Goal: Transaction & Acquisition: Purchase product/service

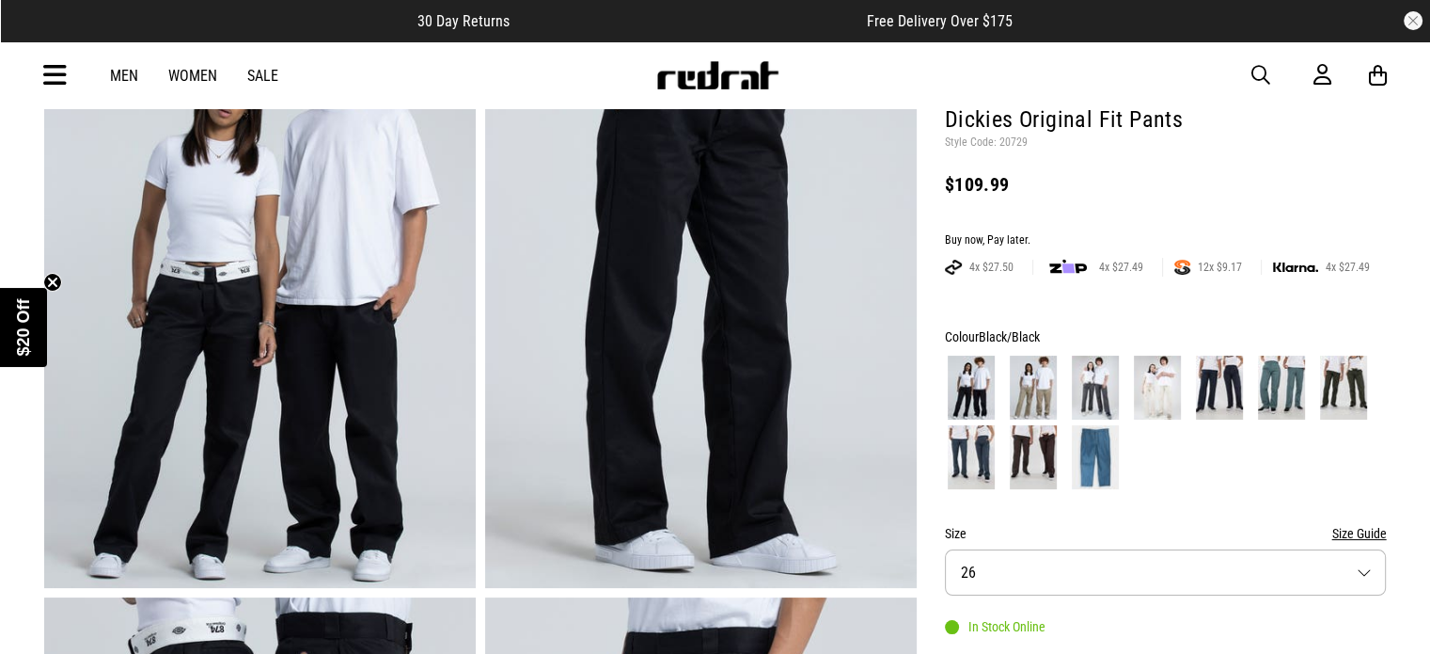
click at [1028, 389] on img at bounding box center [1033, 388] width 47 height 64
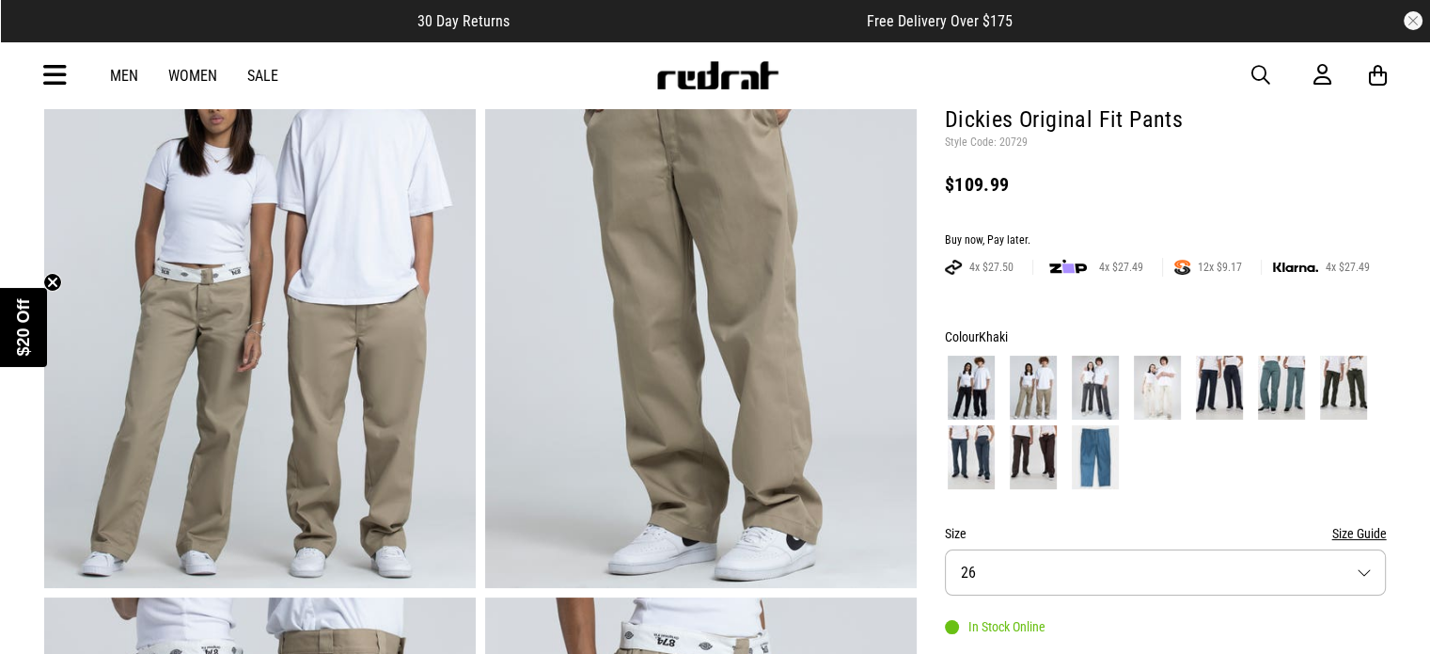
click at [1095, 390] on img at bounding box center [1095, 388] width 47 height 64
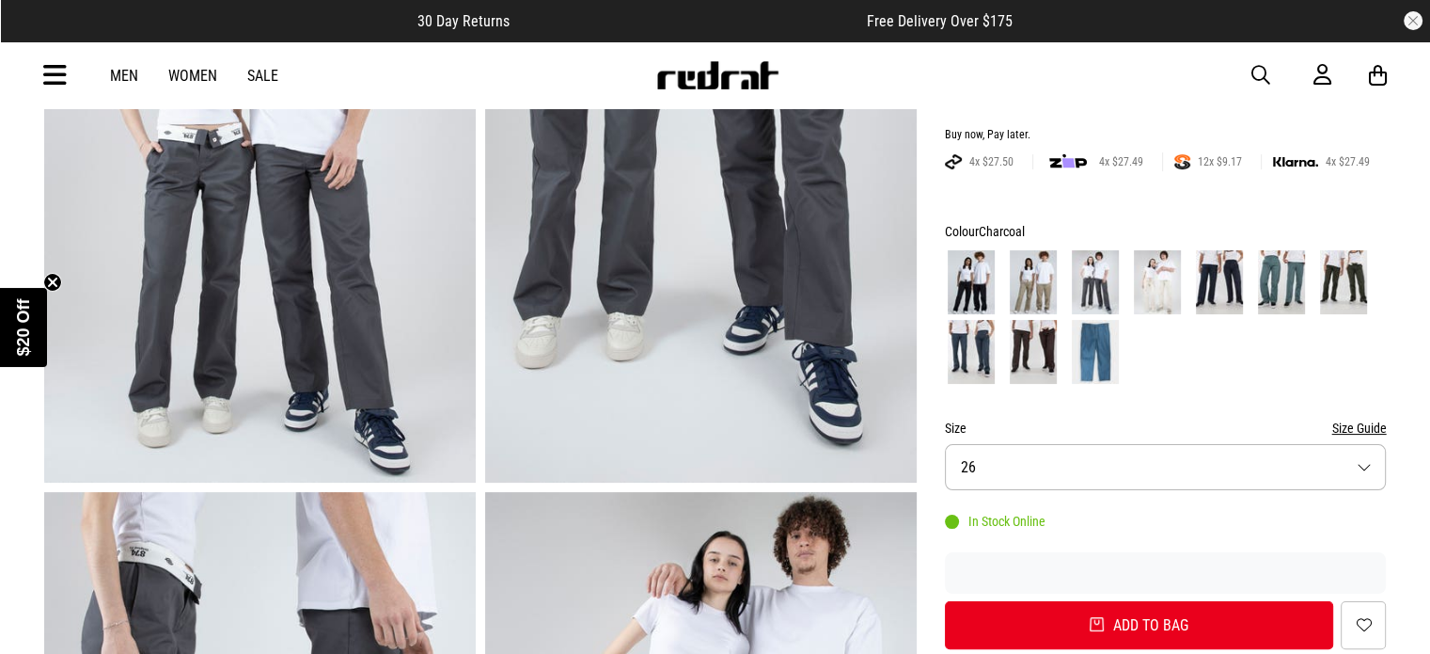
click at [1077, 458] on button "Size 26" at bounding box center [1166, 467] width 442 height 46
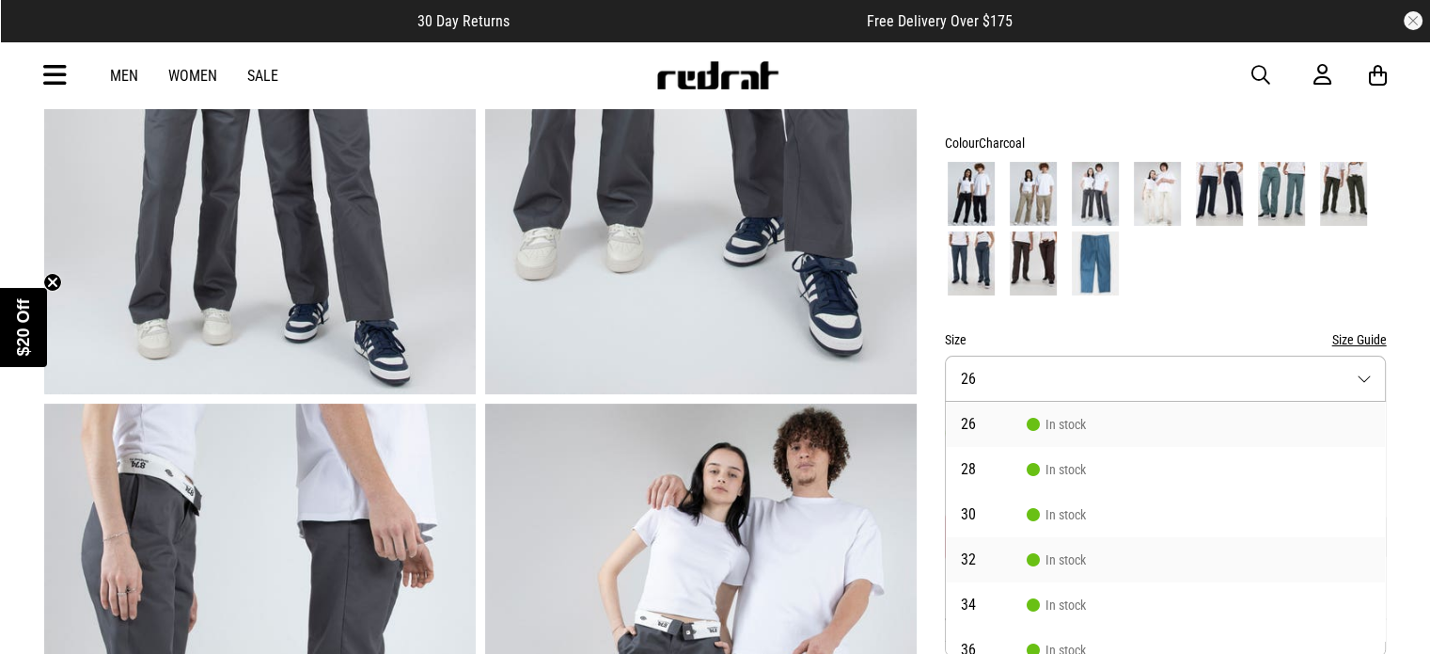
scroll to position [177, 0]
click at [1225, 276] on div at bounding box center [1166, 228] width 442 height 139
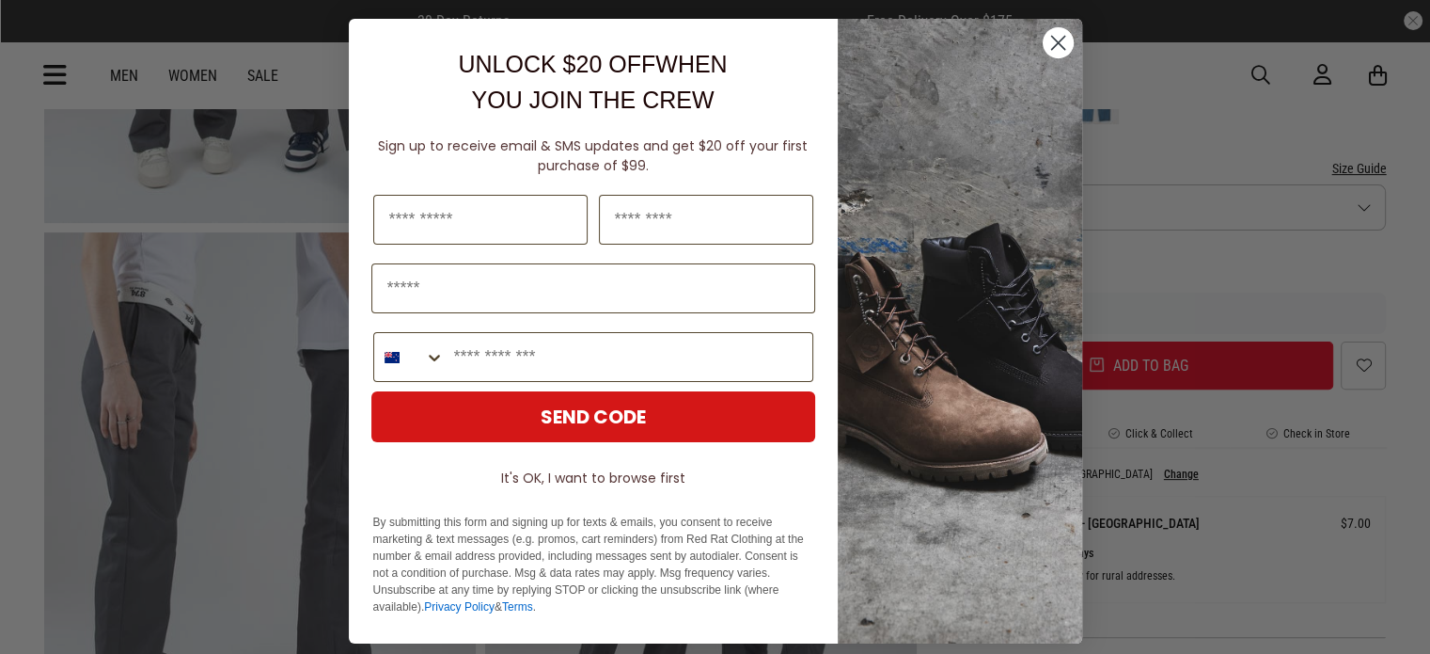
scroll to position [79, 0]
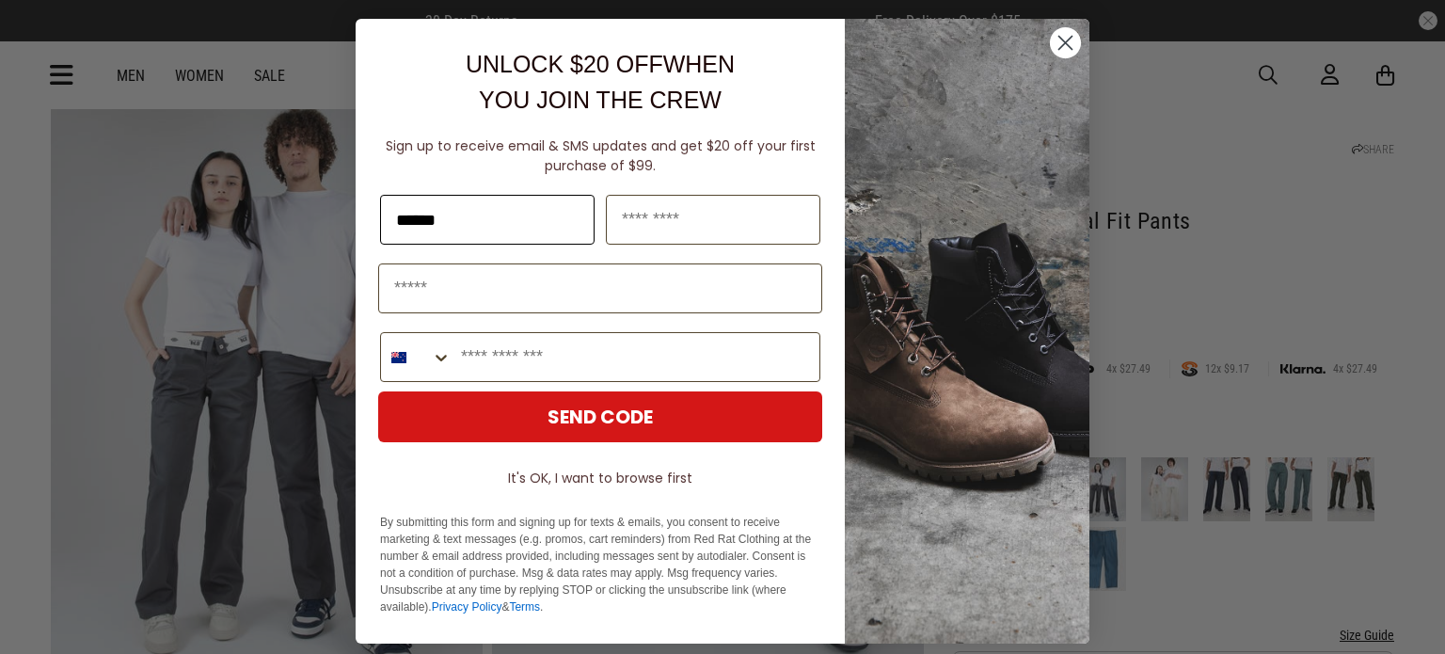
type input "******"
type input "*****"
type input "**********"
type input "*"
type input "**********"
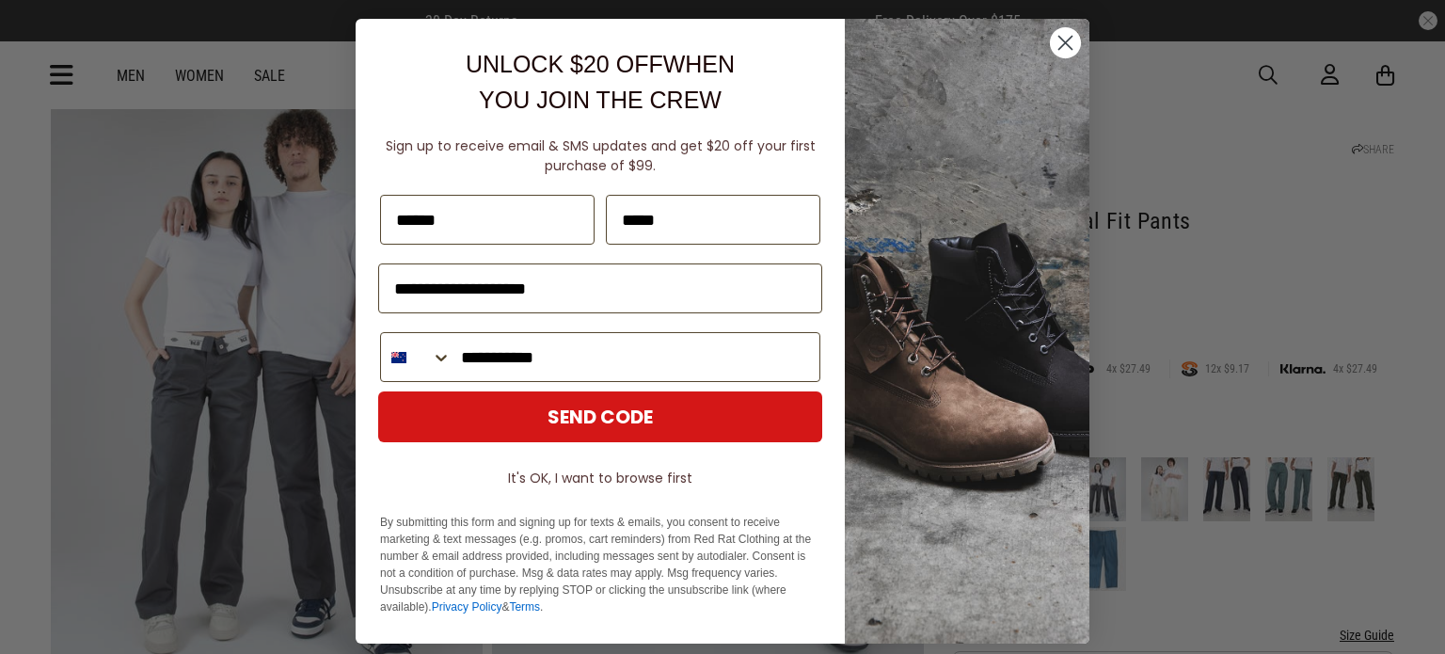
click at [580, 421] on button "SEND CODE" at bounding box center [600, 416] width 444 height 51
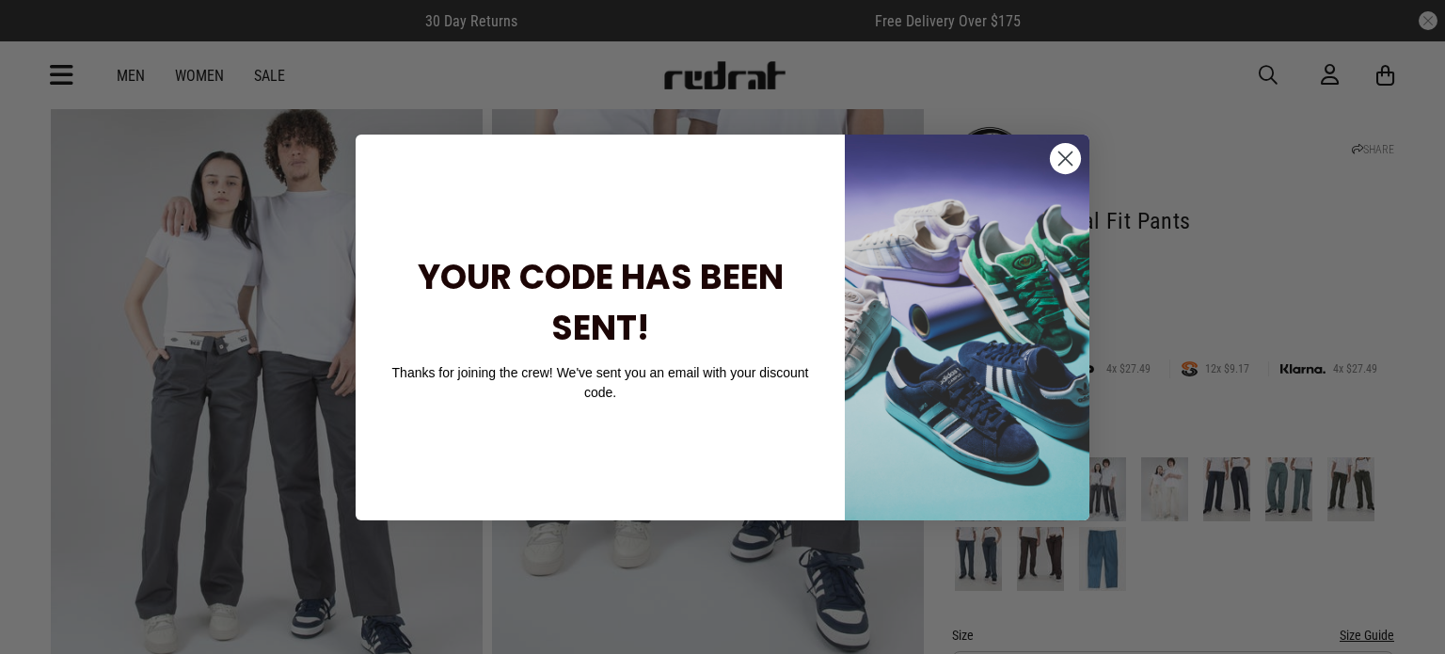
click at [1068, 157] on circle "Close dialog" at bounding box center [1065, 157] width 31 height 31
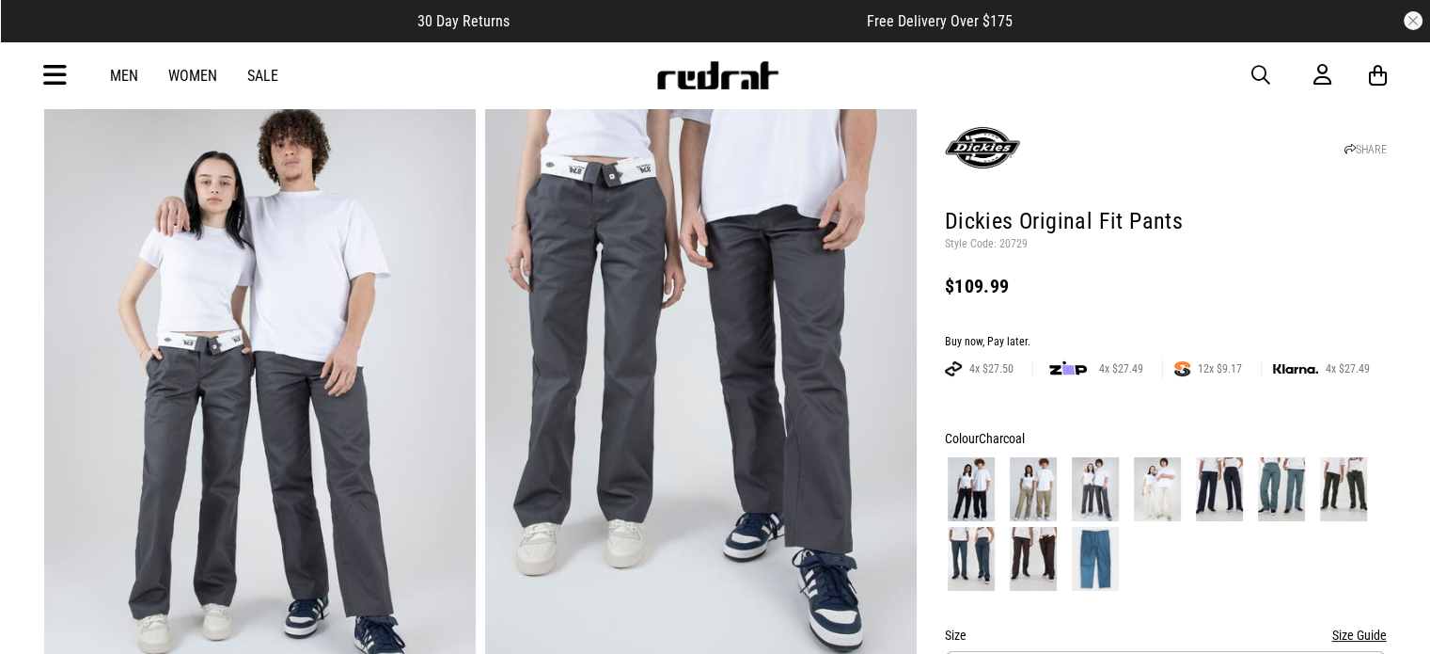
click at [1223, 491] on img at bounding box center [1219, 489] width 47 height 64
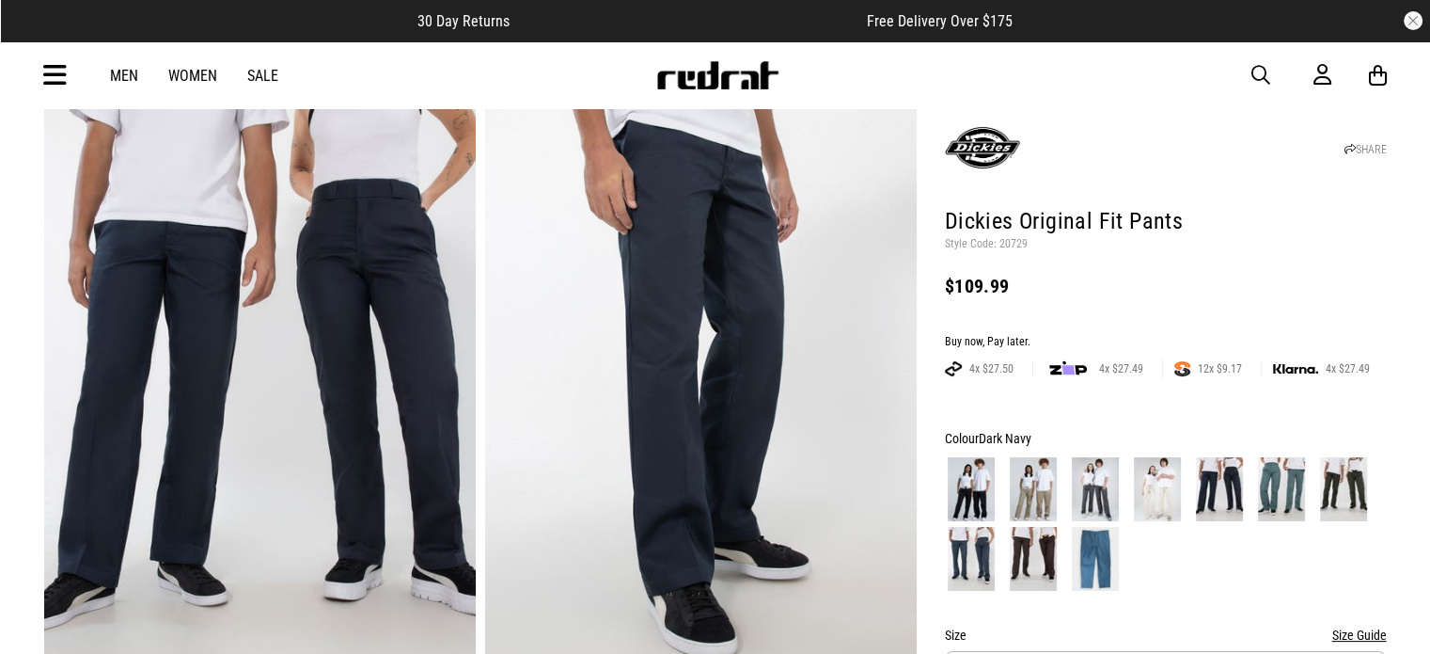
click at [1280, 499] on img at bounding box center [1281, 489] width 47 height 64
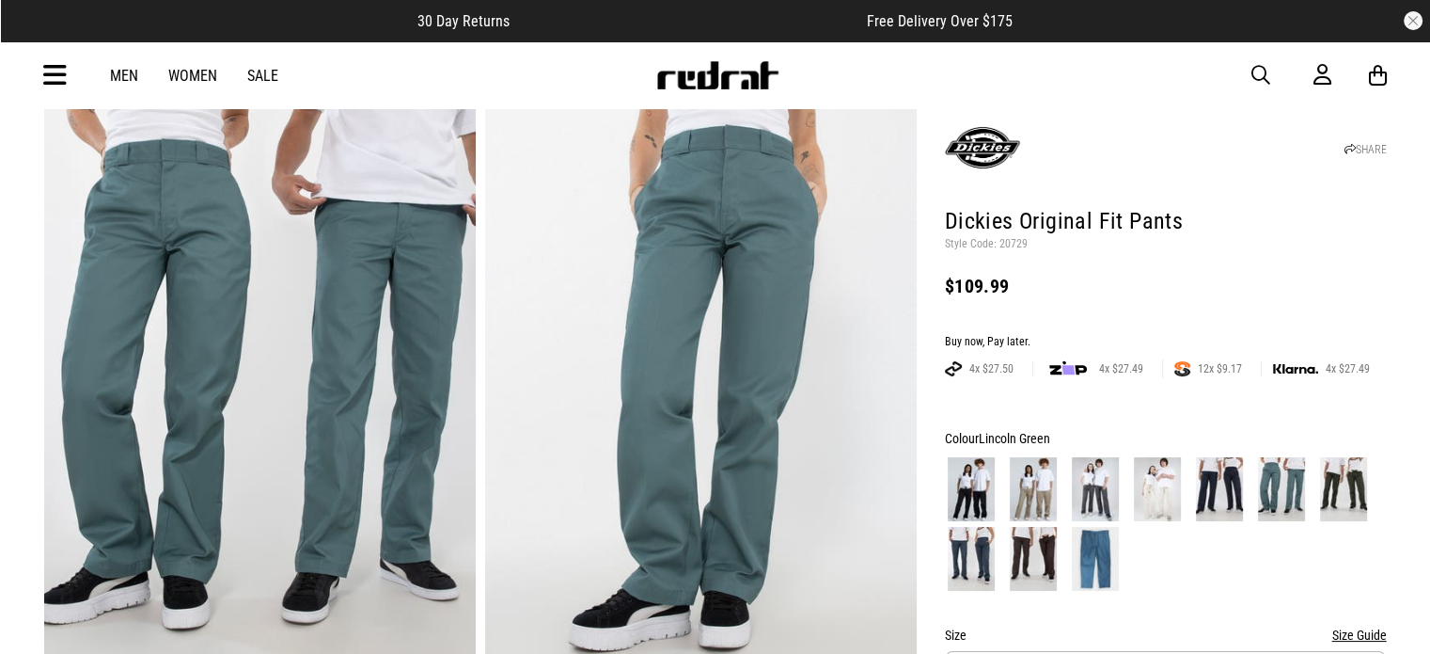
click at [1369, 494] on div at bounding box center [1166, 523] width 442 height 139
click at [1334, 503] on img at bounding box center [1343, 489] width 47 height 64
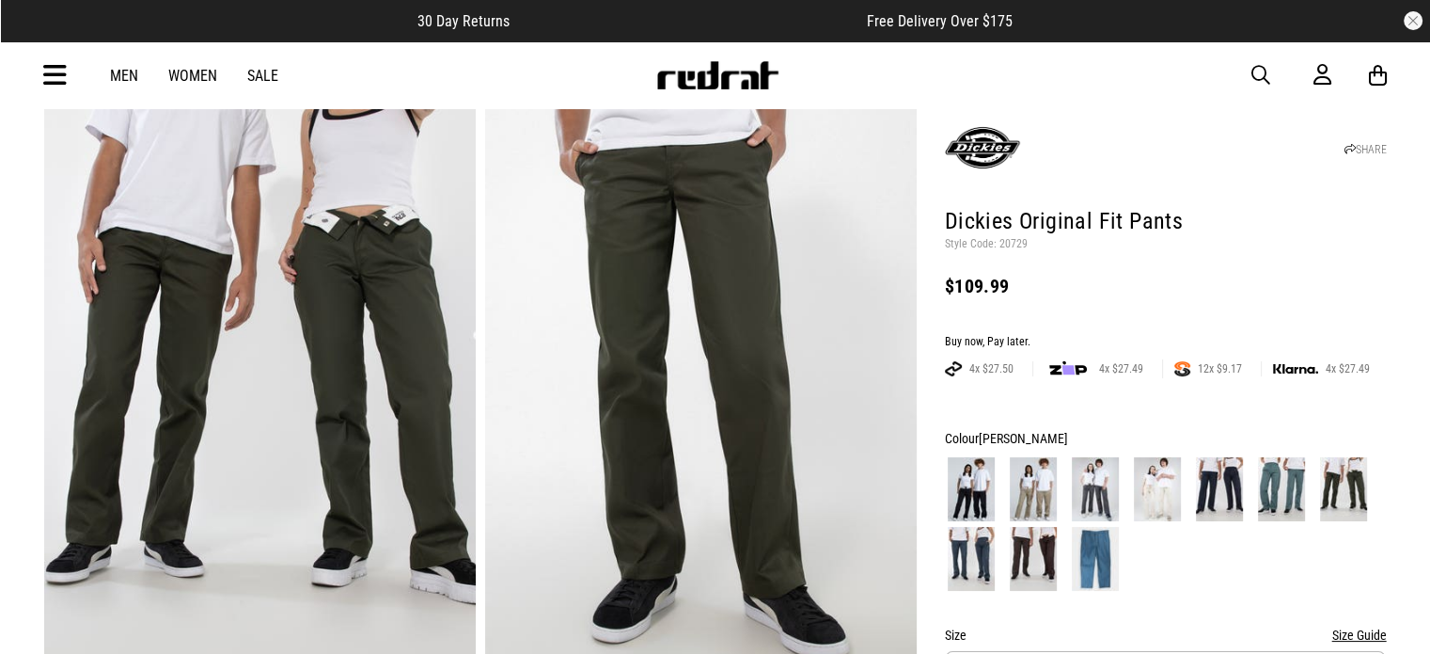
click at [1105, 545] on img at bounding box center [1095, 559] width 47 height 64
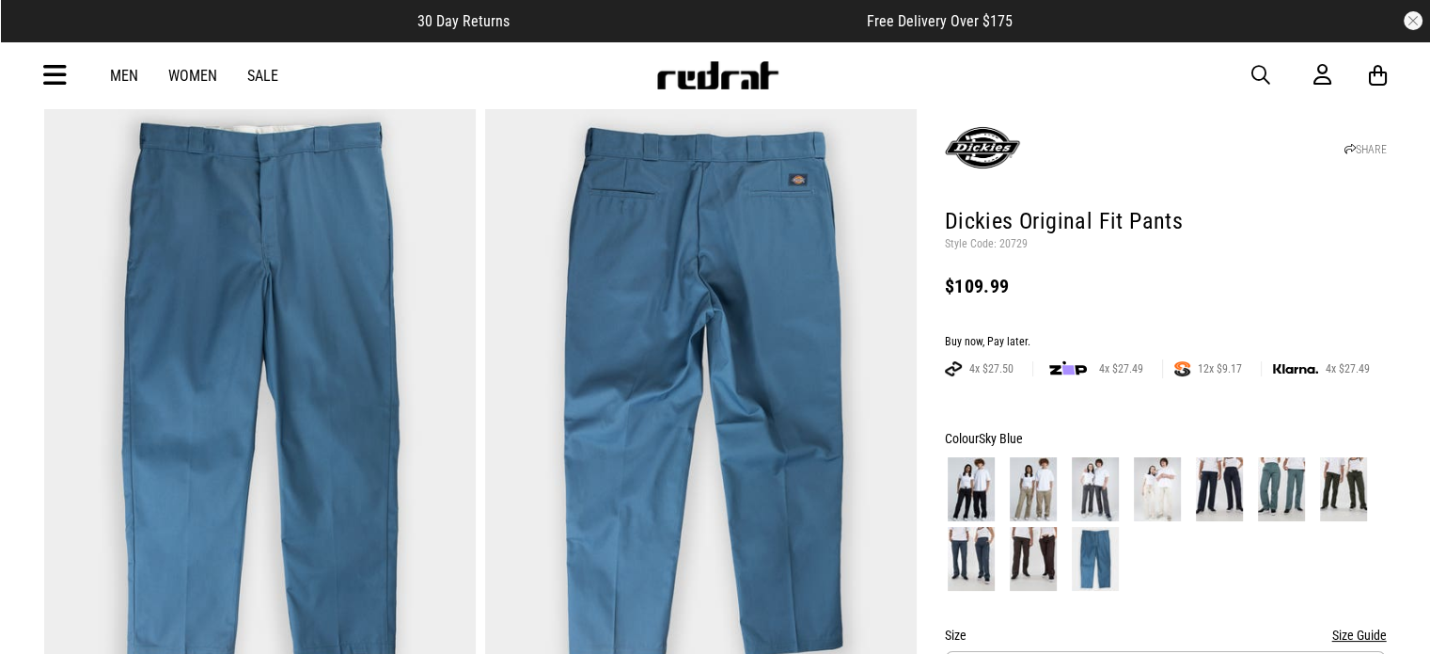
click at [1023, 547] on img at bounding box center [1033, 559] width 47 height 64
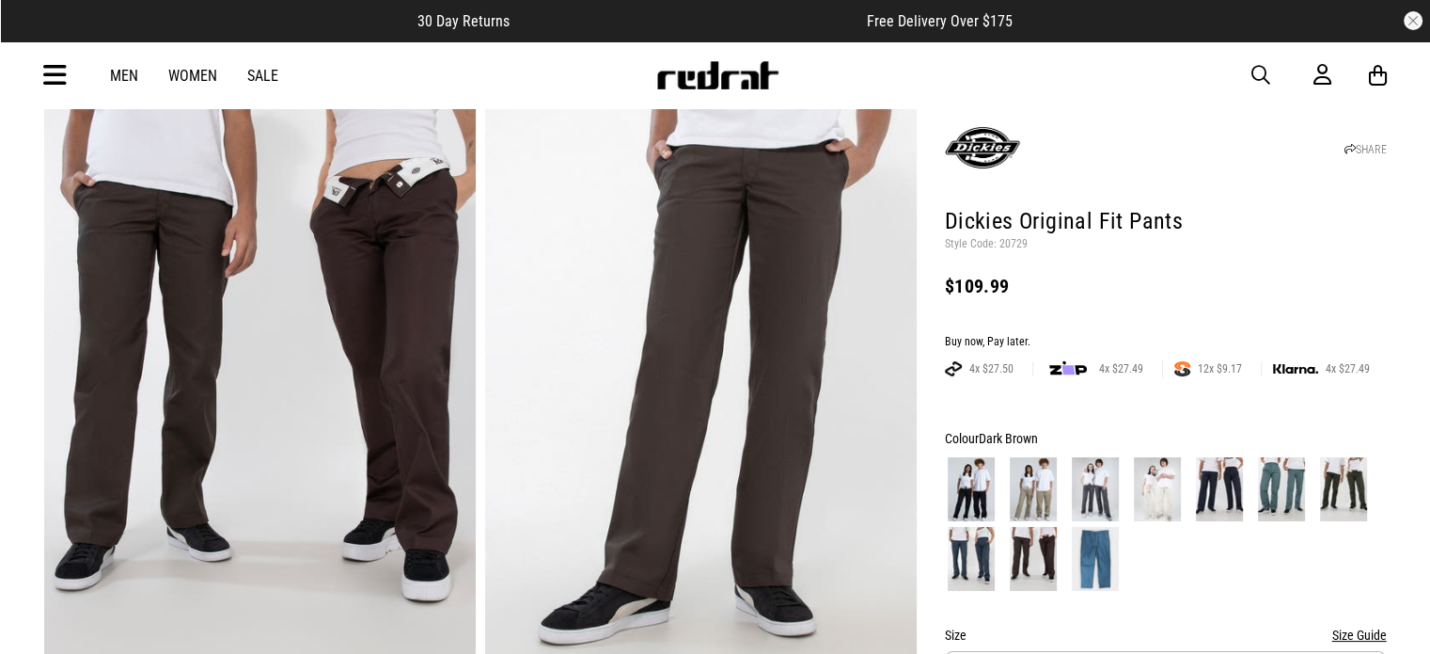
click at [965, 553] on img at bounding box center [971, 559] width 47 height 64
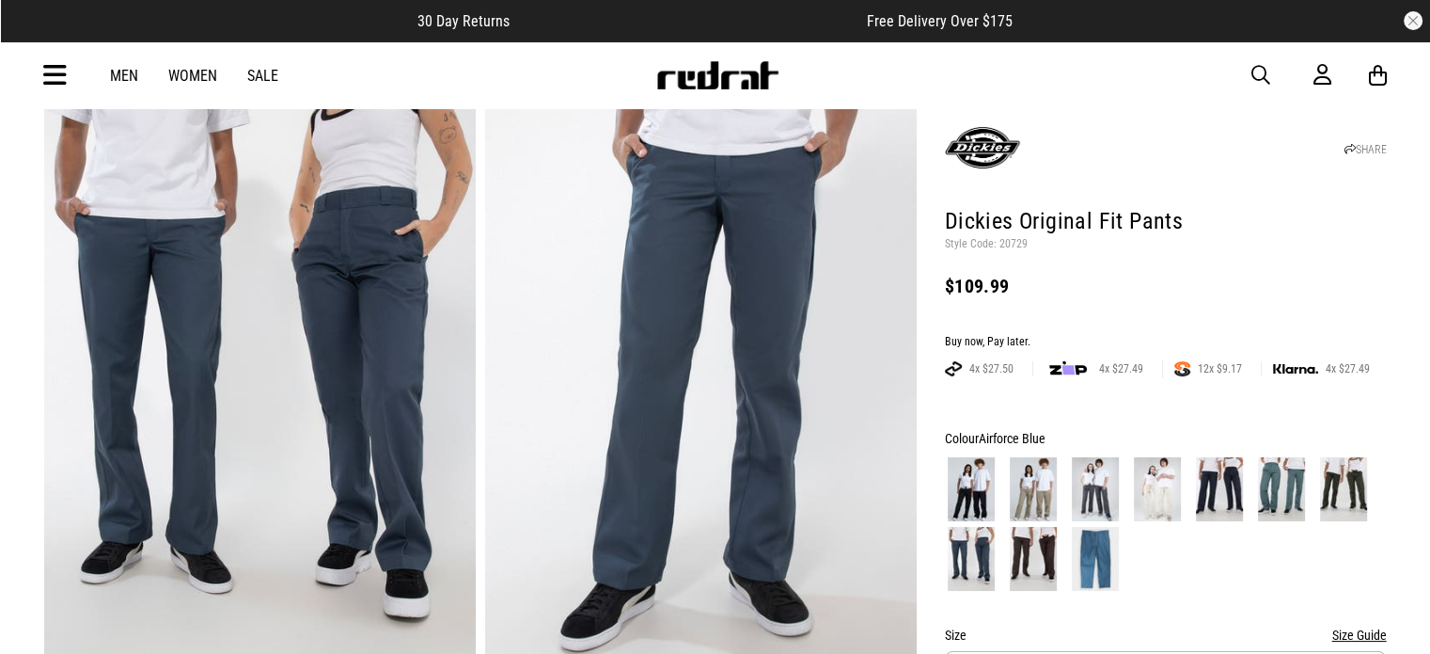
click at [1225, 494] on img at bounding box center [1219, 489] width 47 height 64
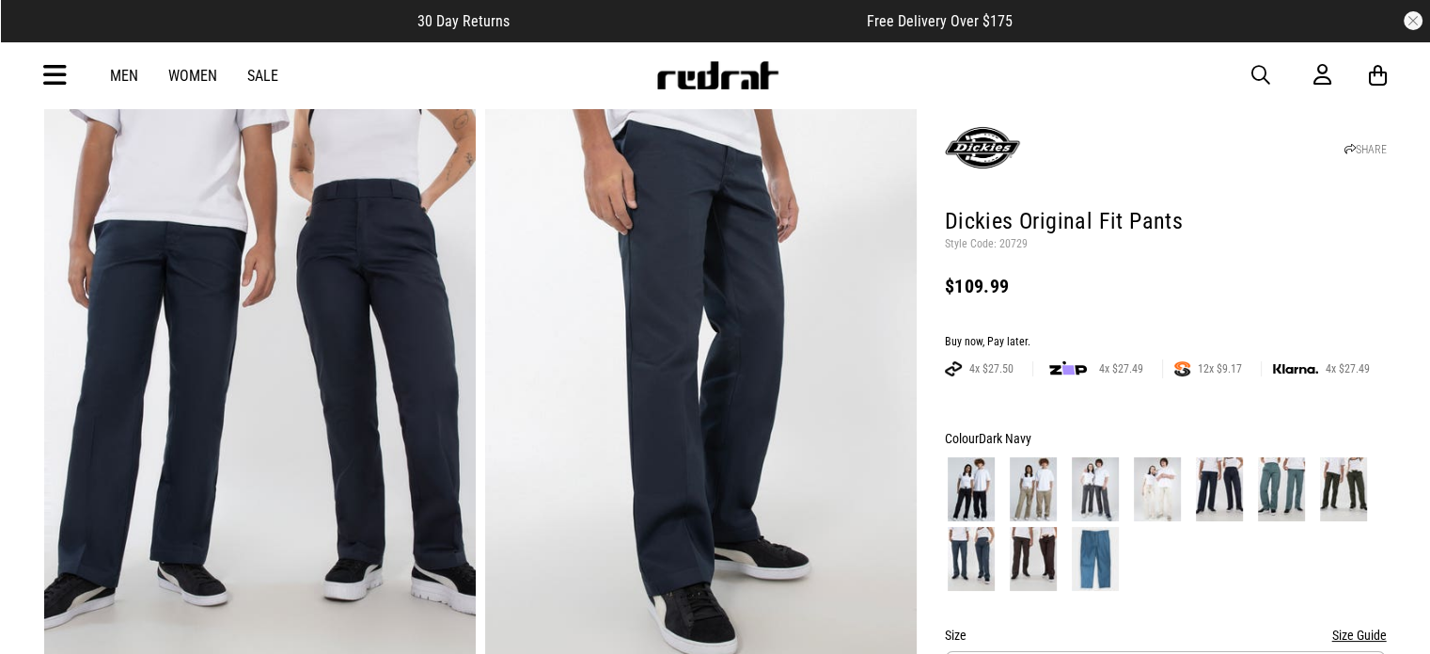
click at [1115, 506] on img at bounding box center [1095, 489] width 47 height 64
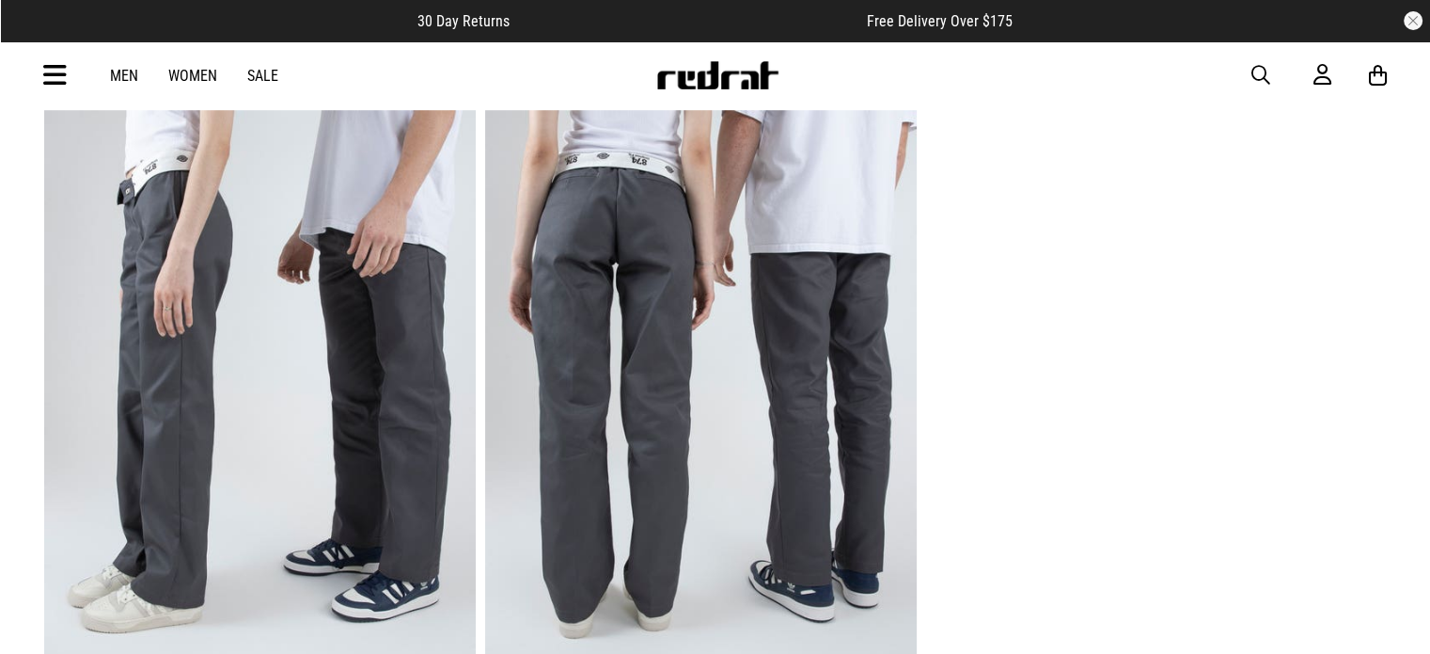
scroll to position [1276, 0]
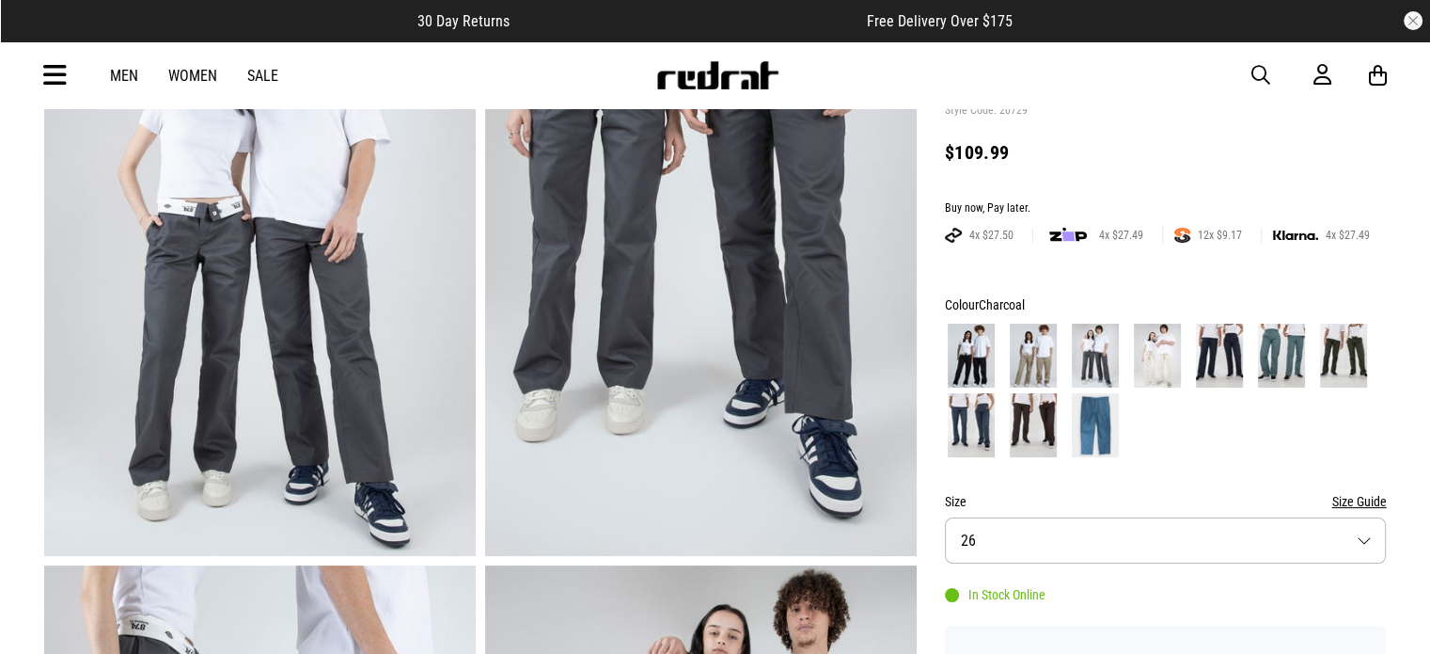
click at [1079, 529] on button "Size 26" at bounding box center [1166, 540] width 442 height 46
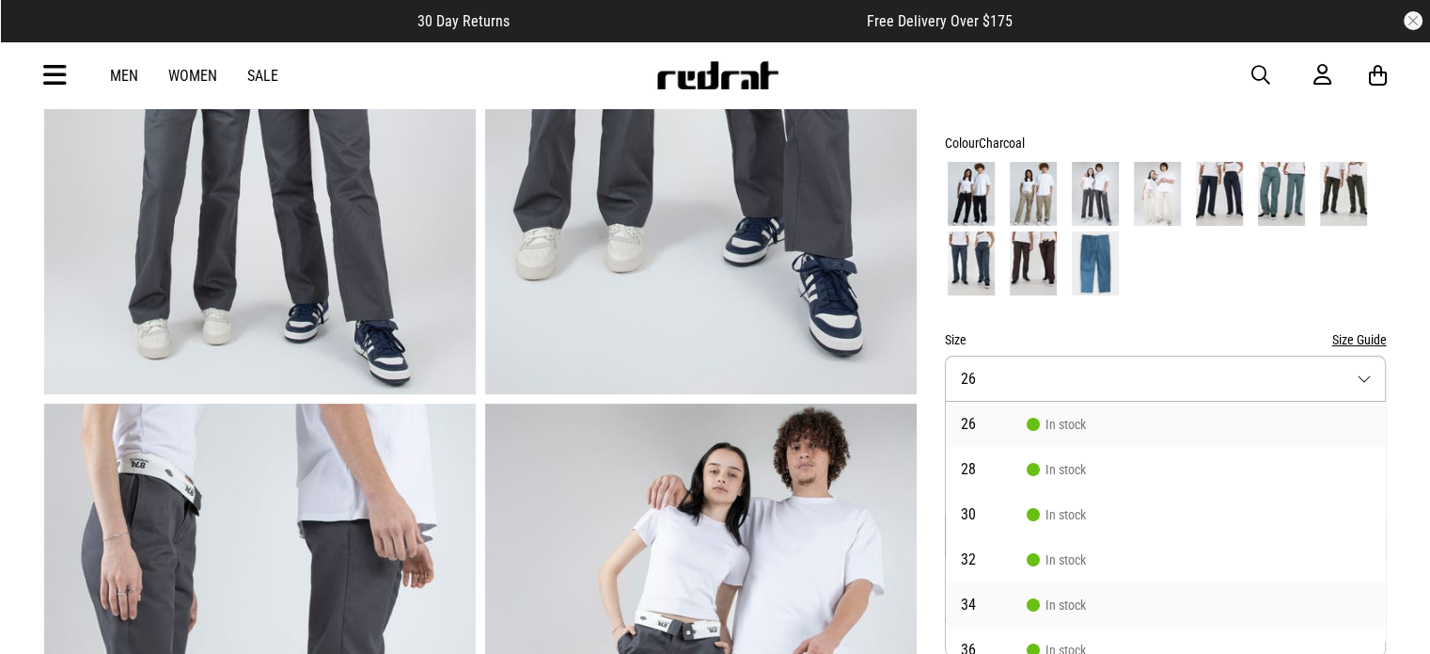
scroll to position [124, 0]
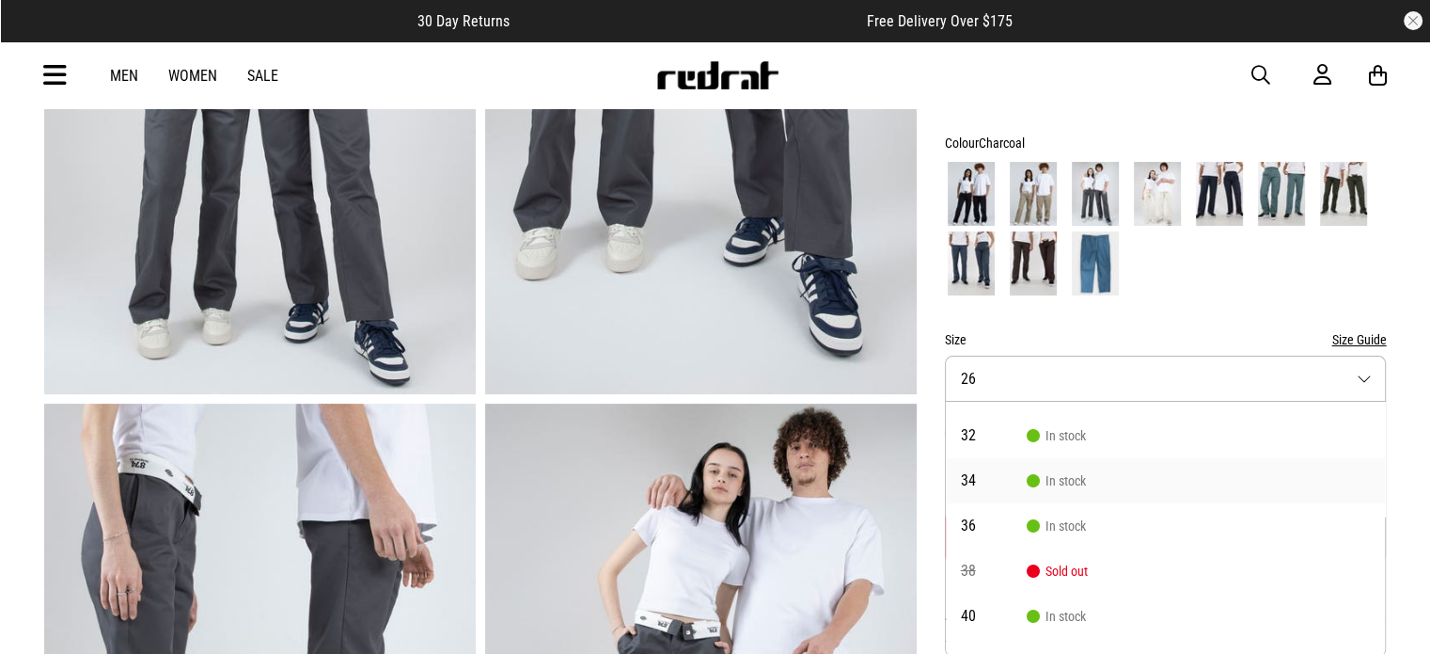
click at [1077, 478] on span "In stock" at bounding box center [1056, 480] width 59 height 15
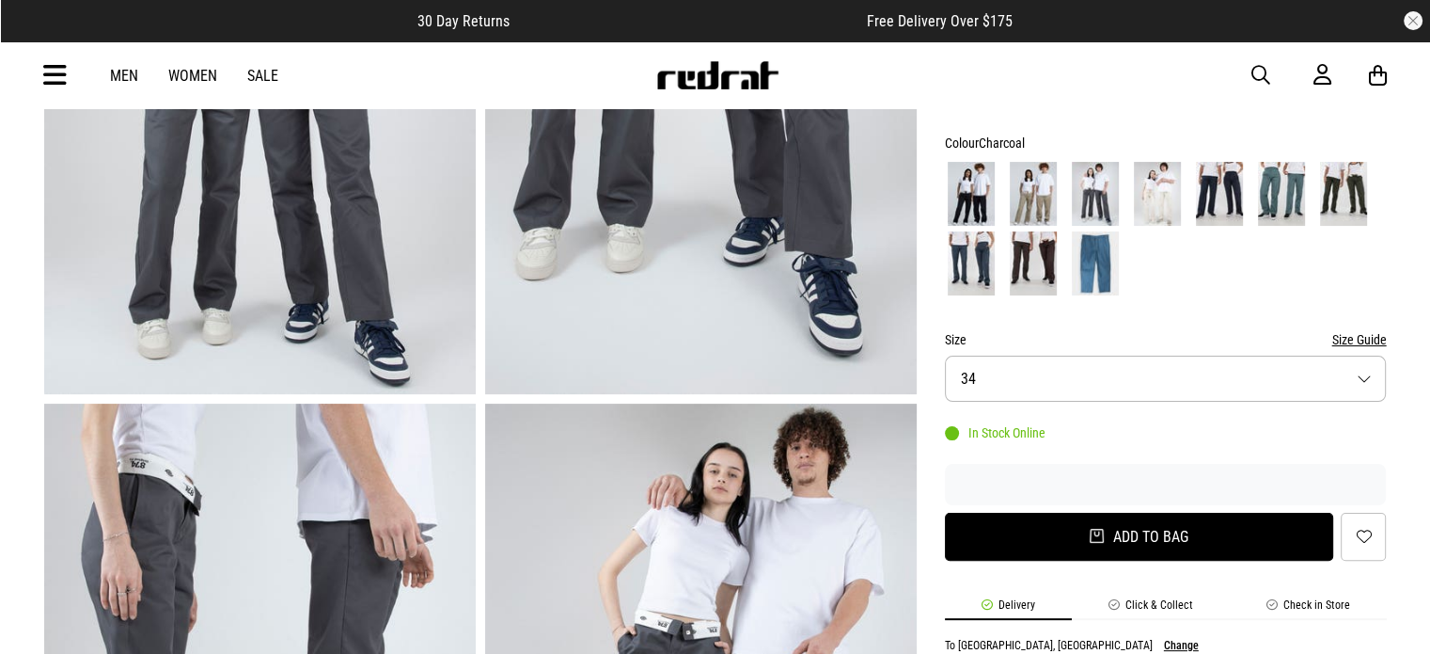
click at [1136, 541] on button "Add to bag" at bounding box center [1139, 537] width 389 height 48
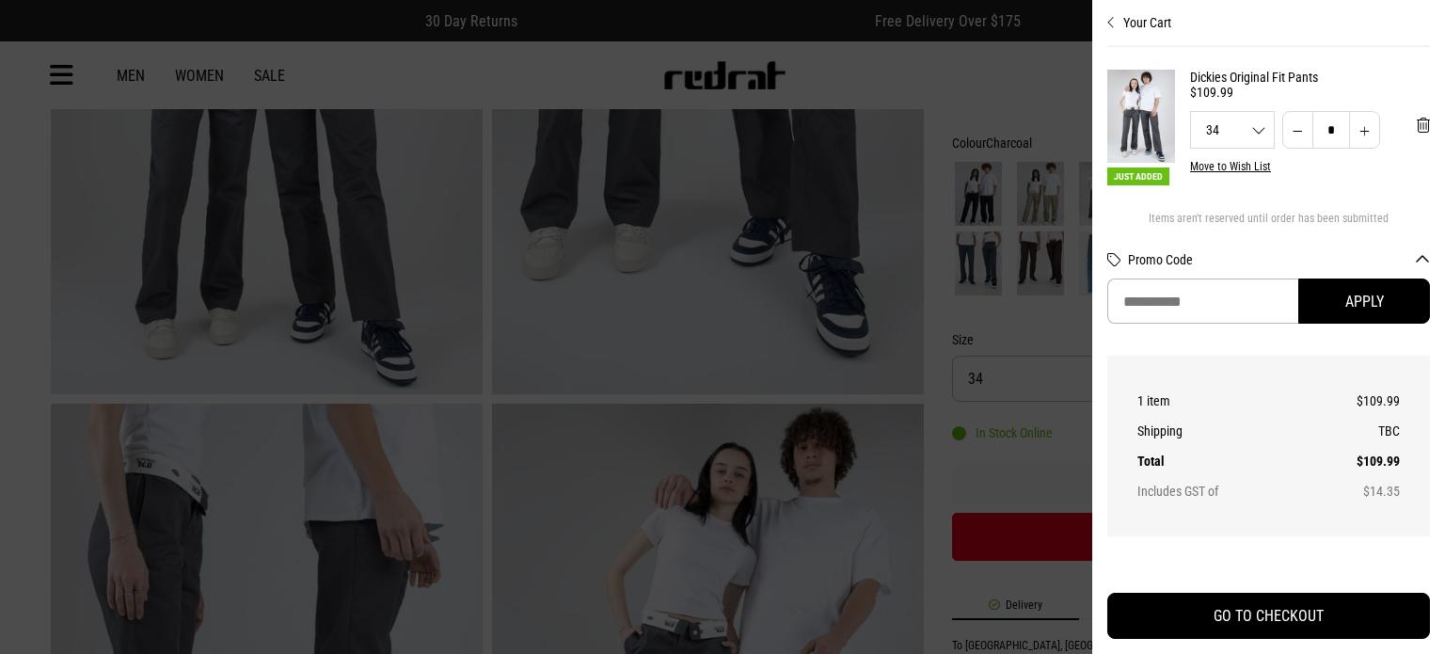
click at [1038, 414] on div at bounding box center [722, 327] width 1445 height 654
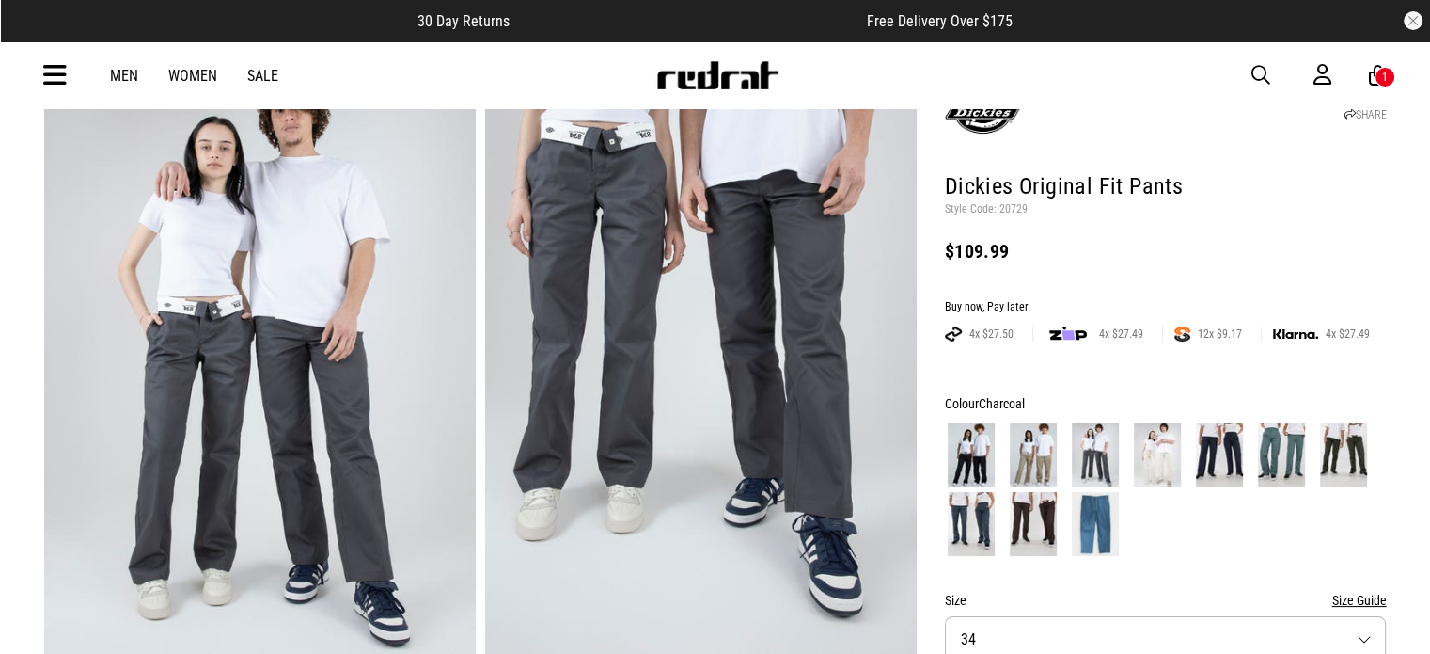
scroll to position [0, 0]
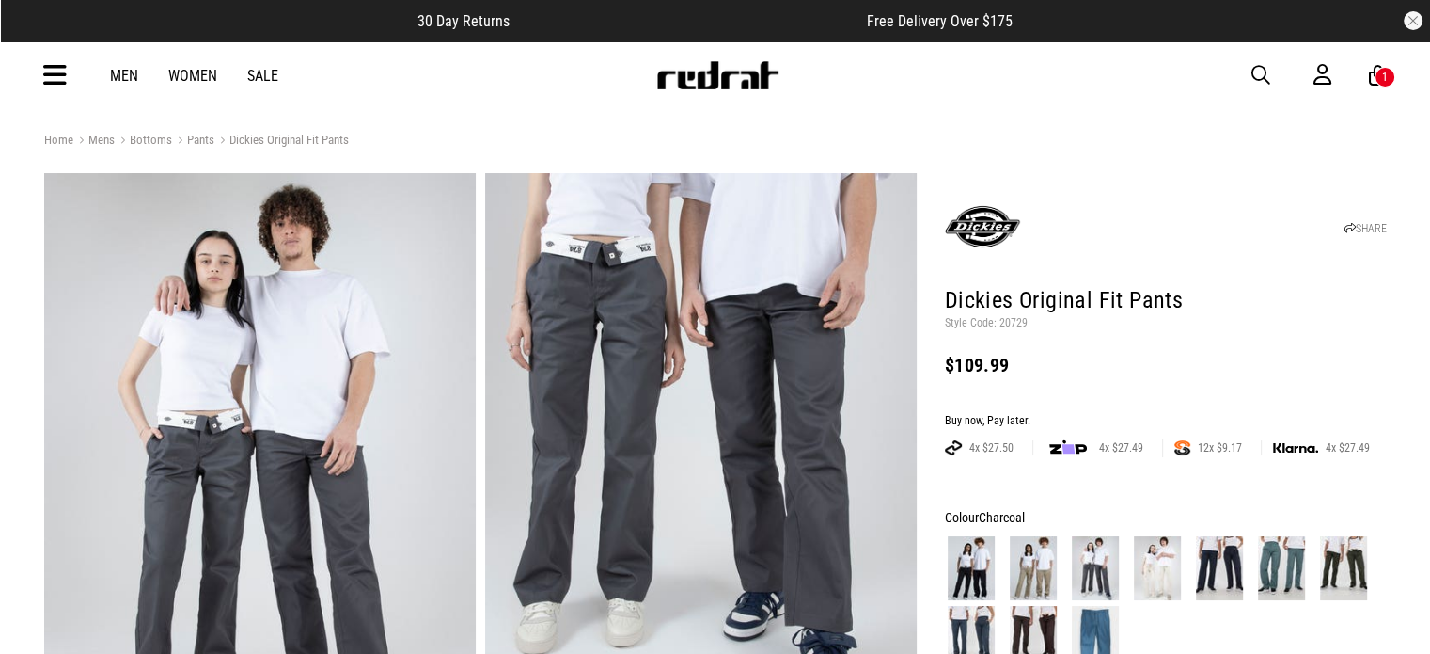
click at [264, 79] on link "Sale" at bounding box center [262, 76] width 31 height 18
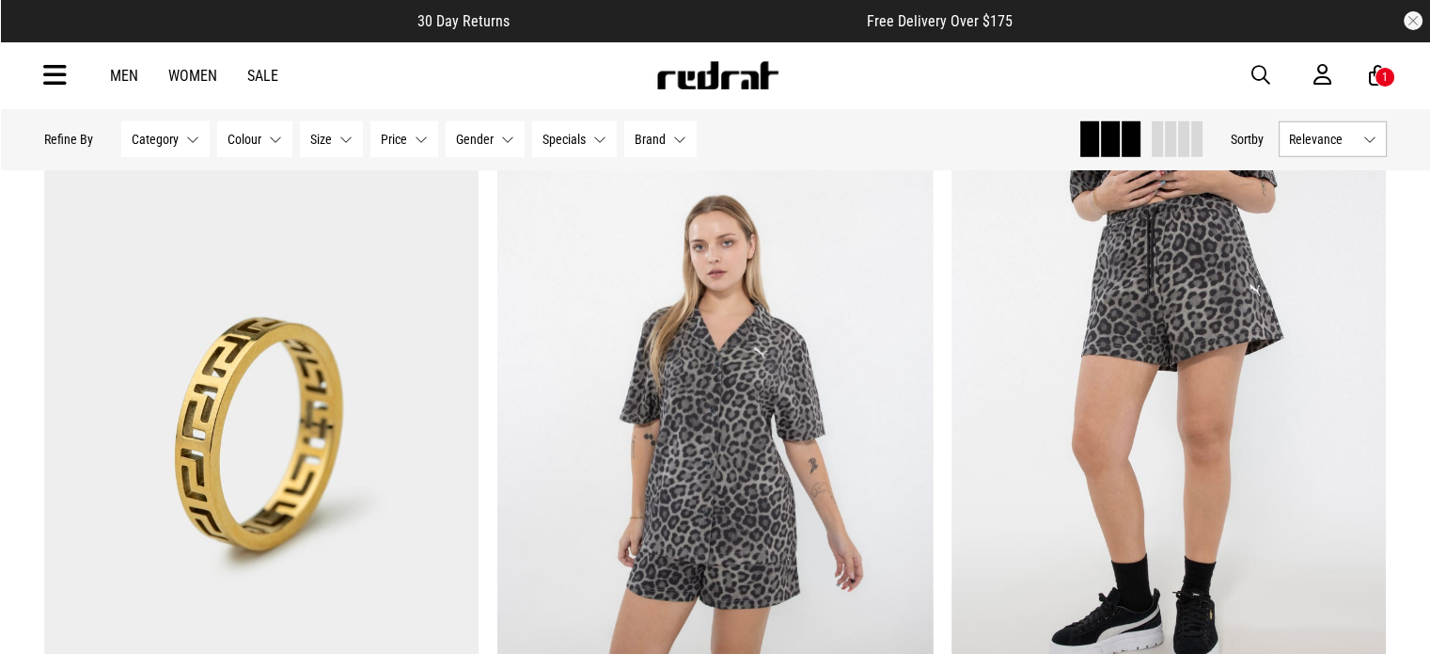
scroll to position [5998, 0]
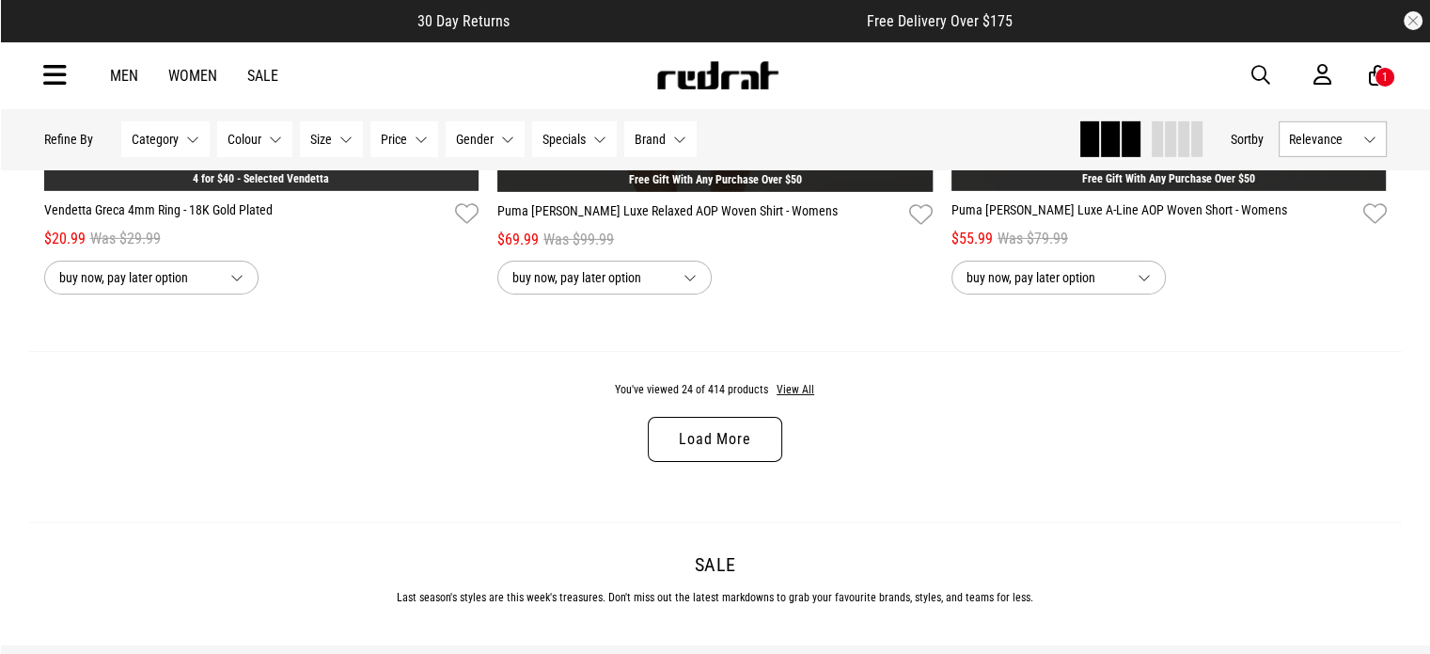
click at [742, 462] on link "Load More" at bounding box center [715, 439] width 134 height 45
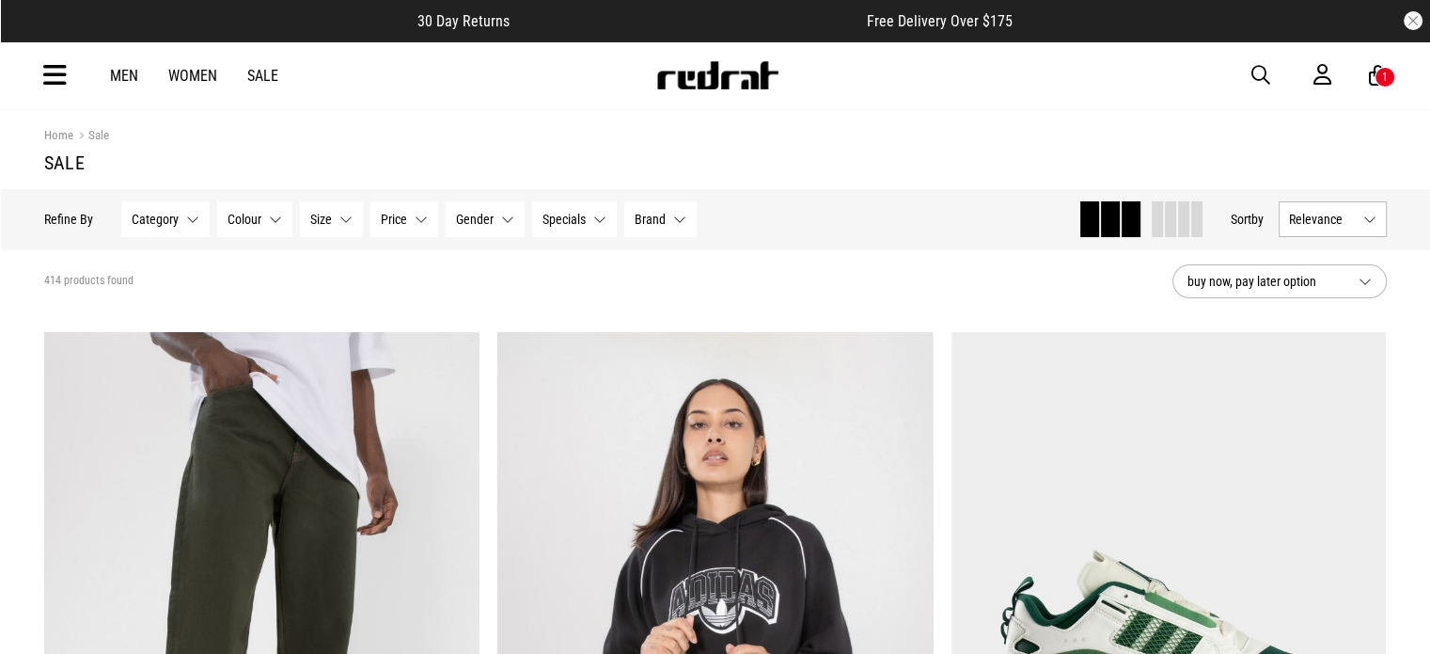
click at [184, 219] on button "Category None selected" at bounding box center [165, 219] width 88 height 36
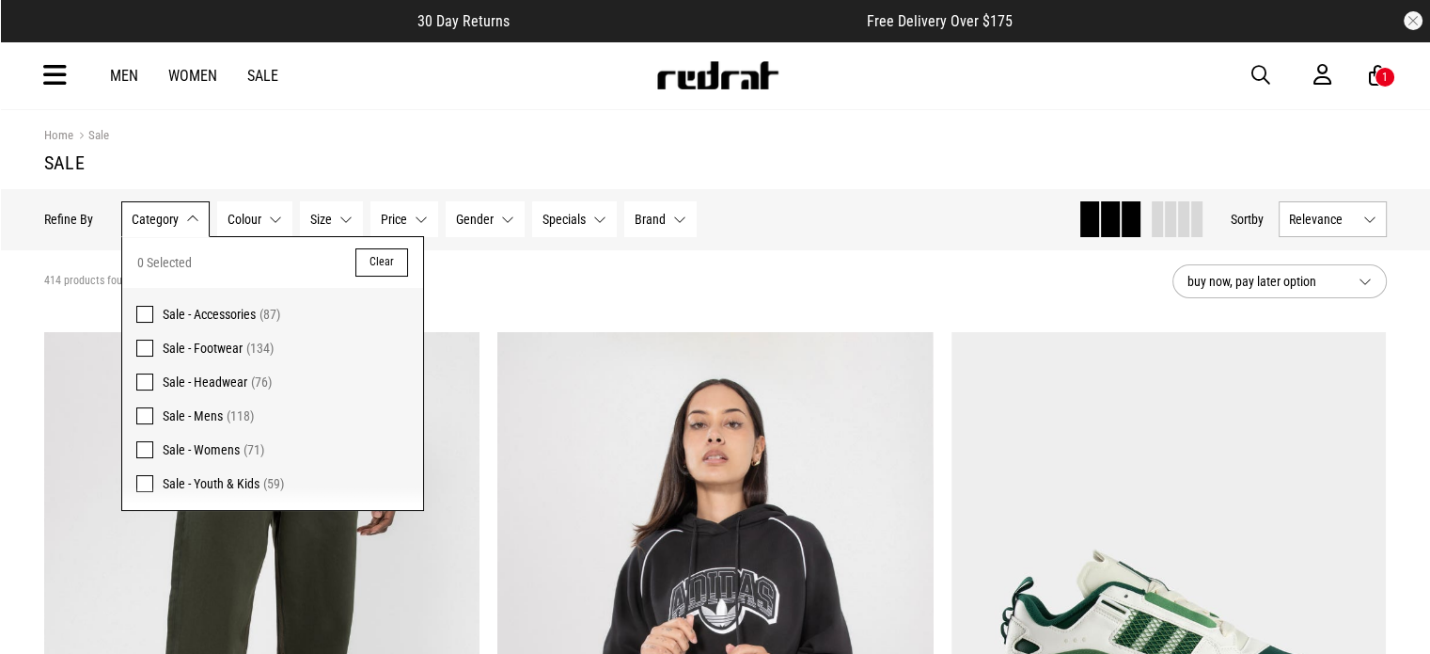
click at [147, 411] on span at bounding box center [144, 415] width 17 height 17
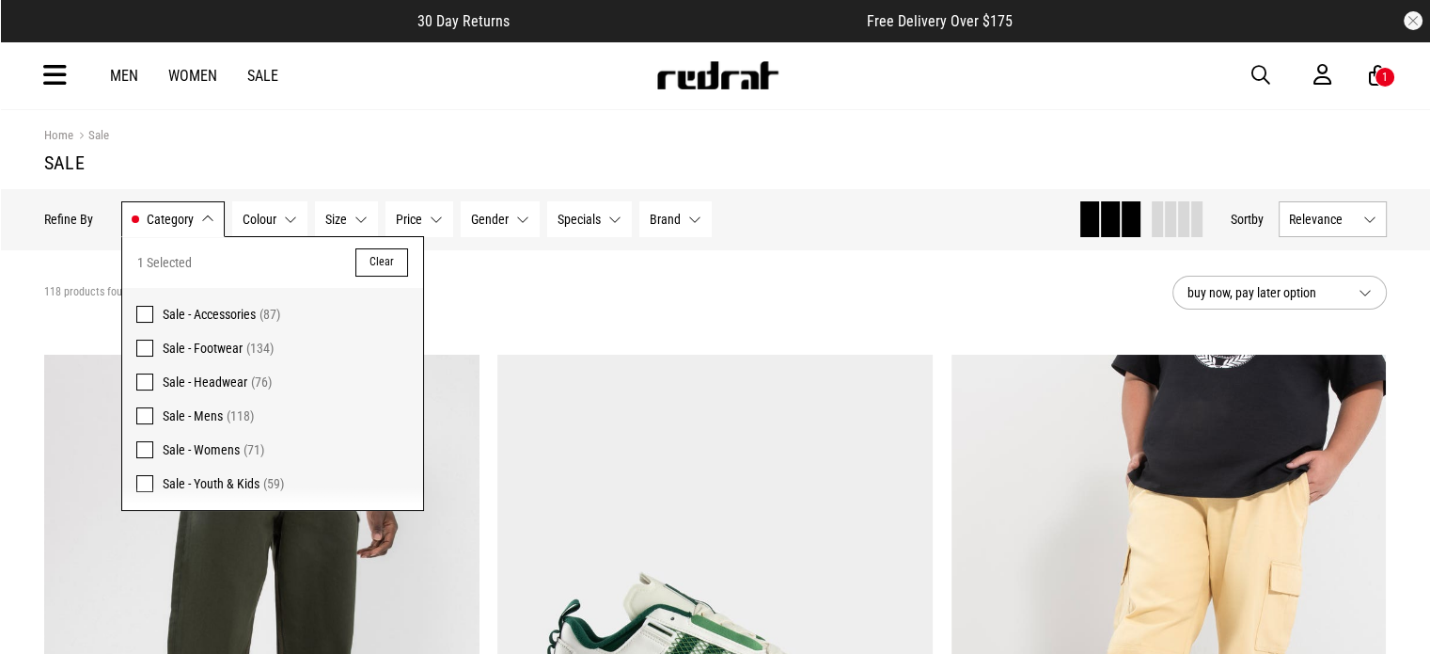
click at [301, 216] on button "Colour None selected" at bounding box center [269, 219] width 75 height 36
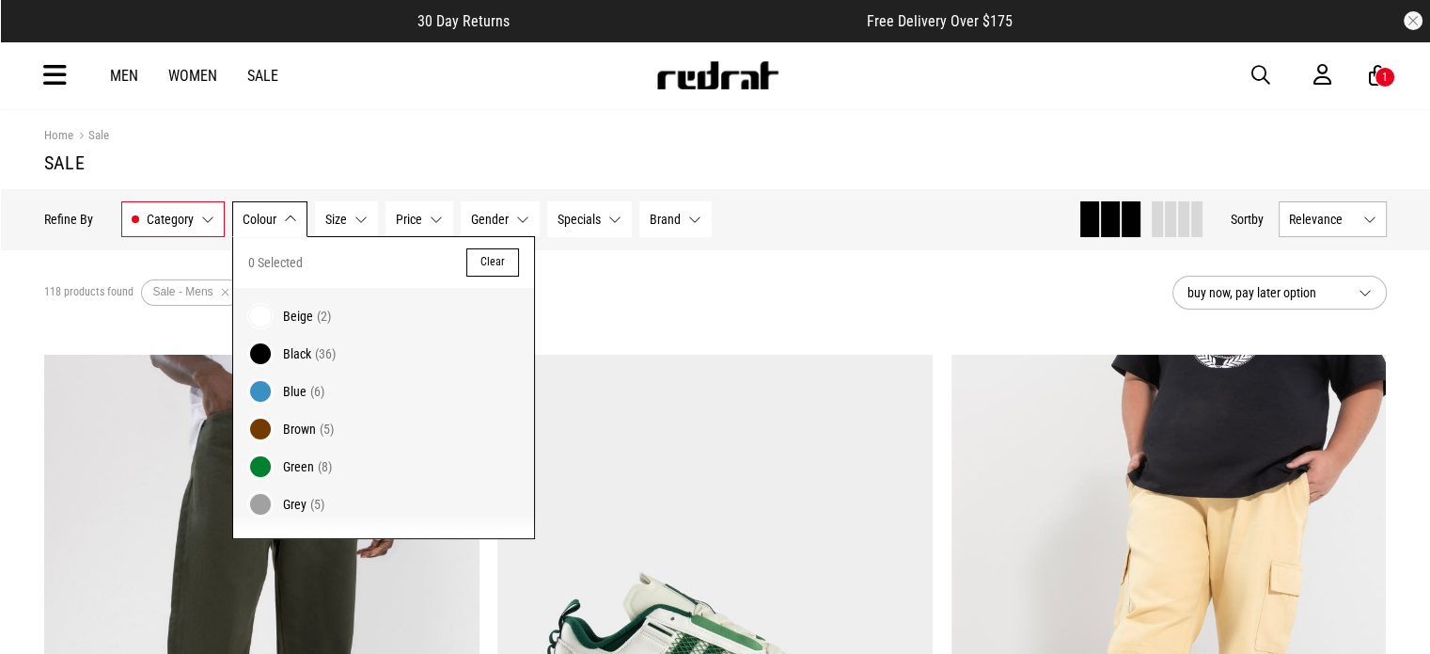
click at [342, 220] on span "Size" at bounding box center [336, 219] width 22 height 15
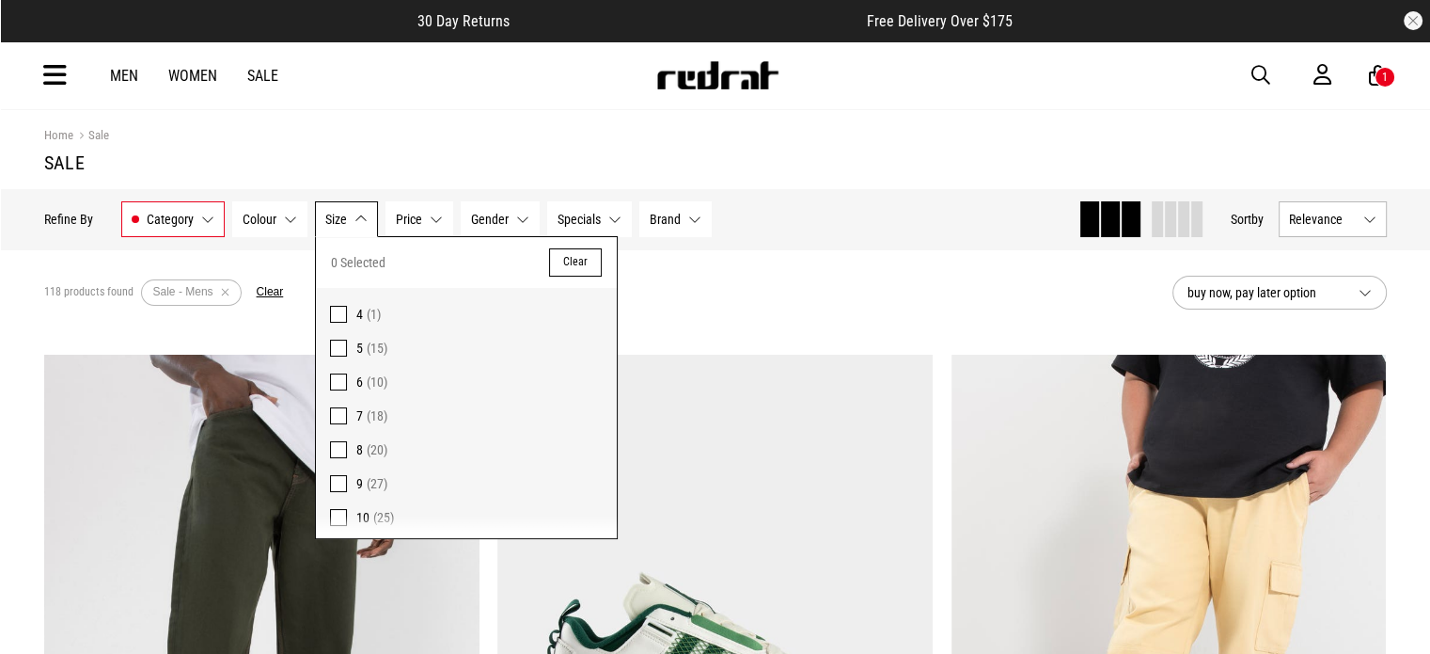
click at [598, 215] on button "Specials None selected" at bounding box center [589, 219] width 85 height 36
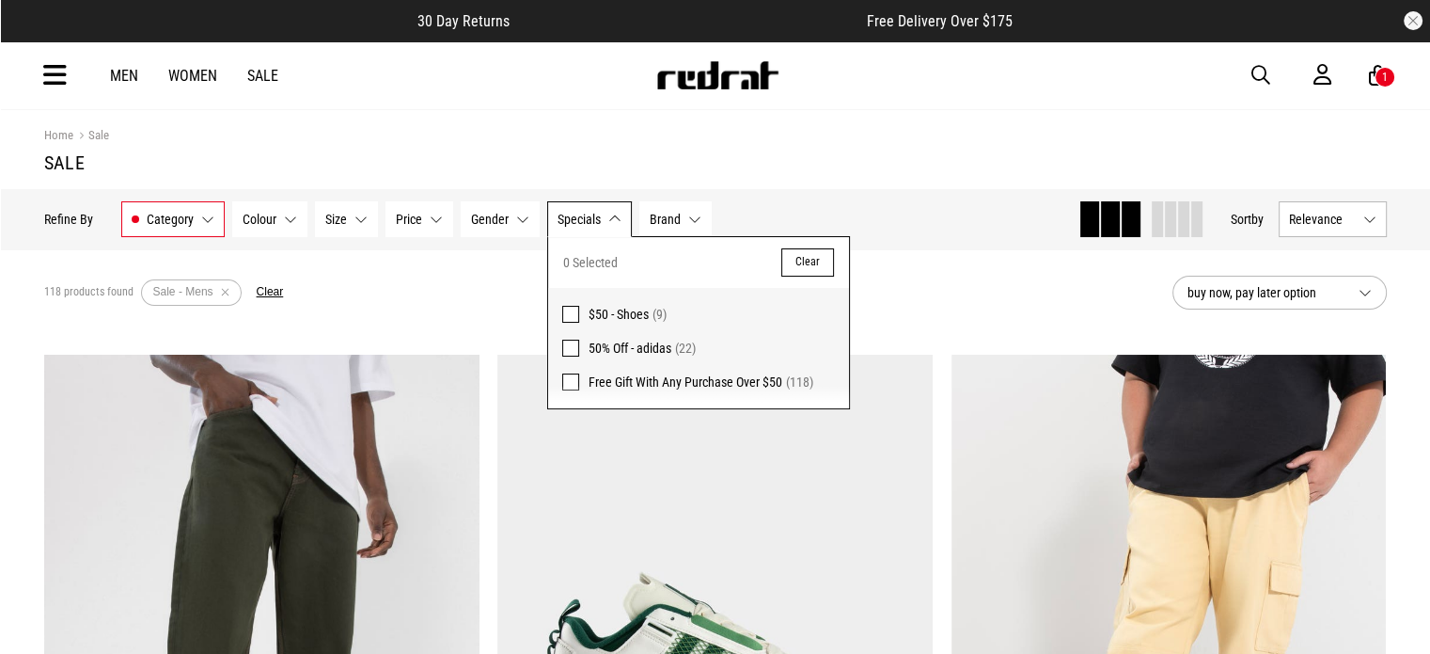
click at [173, 217] on span "Category" at bounding box center [170, 219] width 47 height 15
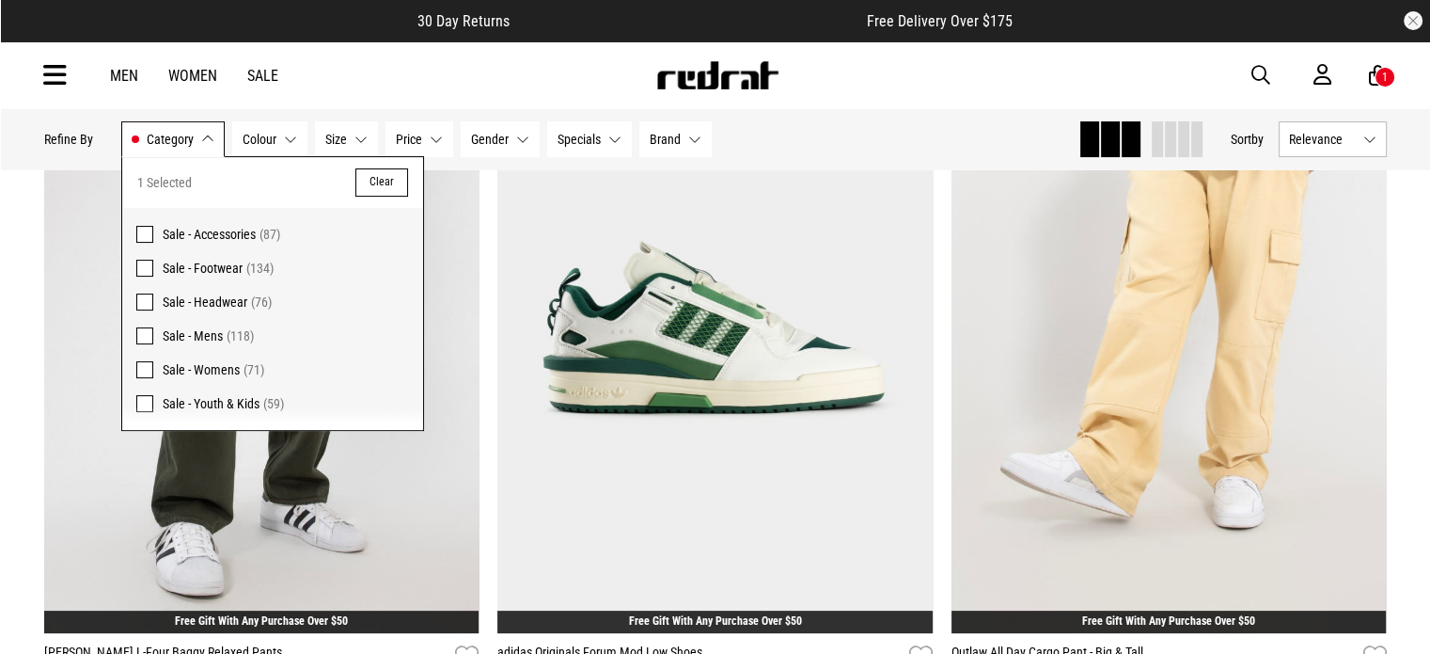
scroll to position [903, 0]
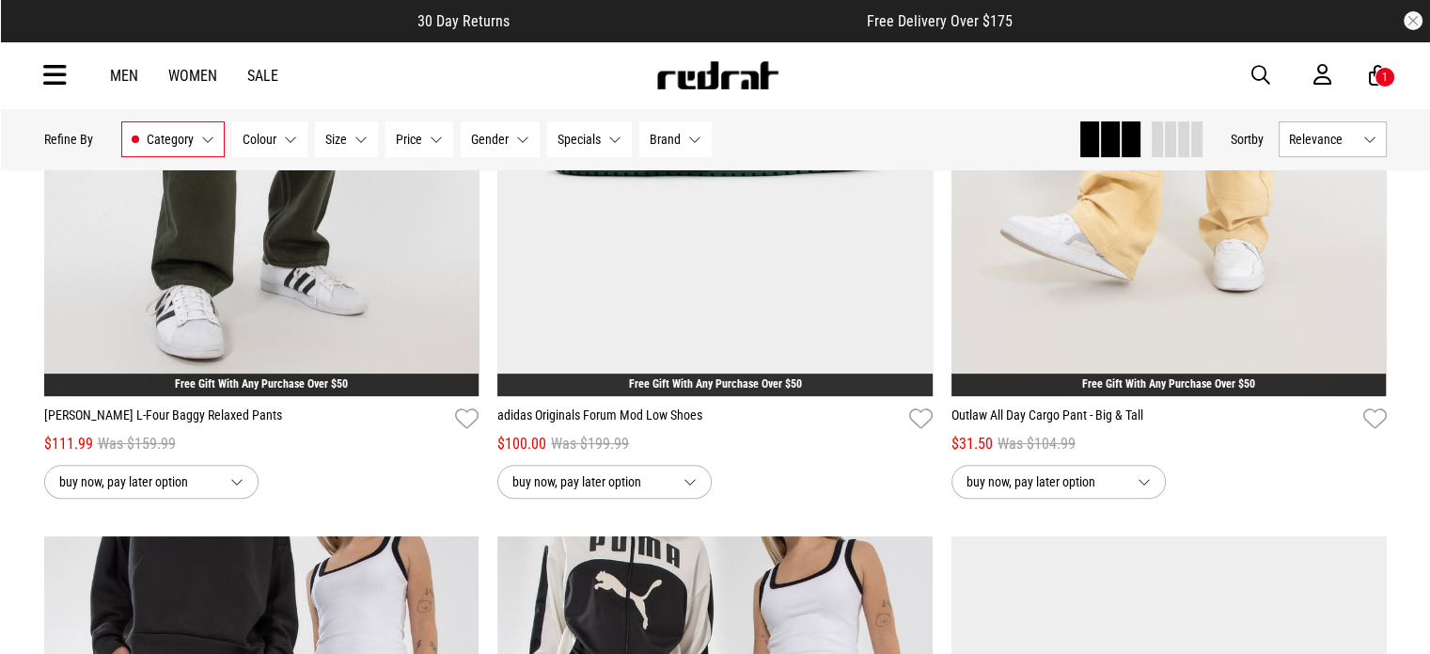
scroll to position [0, 0]
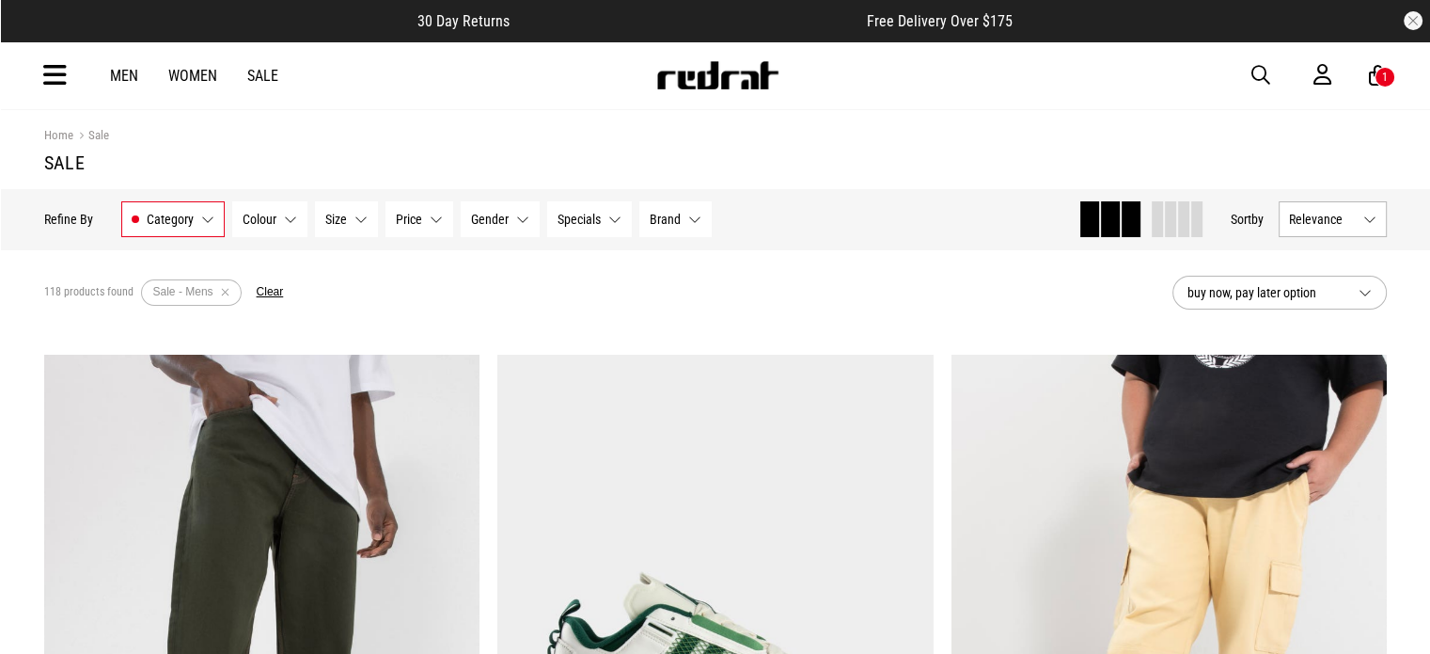
click at [1372, 86] on icon at bounding box center [1378, 76] width 18 height 24
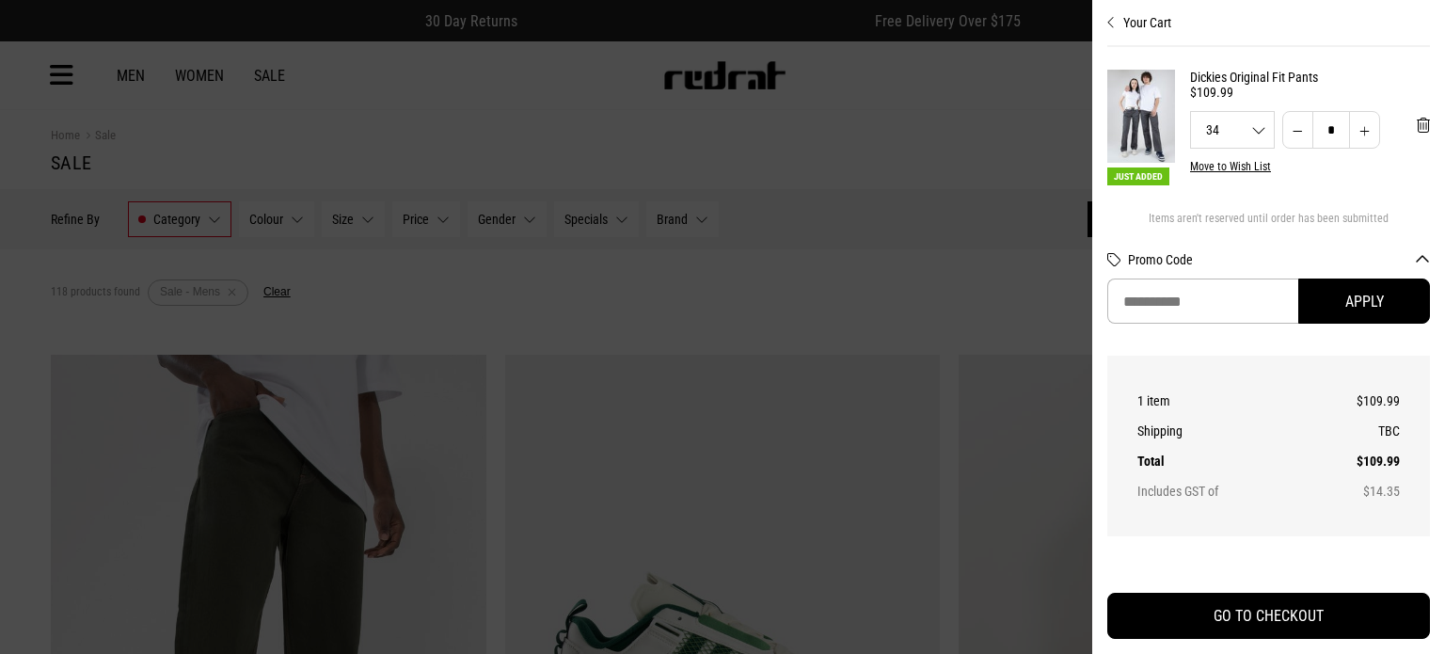
click at [1004, 117] on div at bounding box center [722, 327] width 1445 height 654
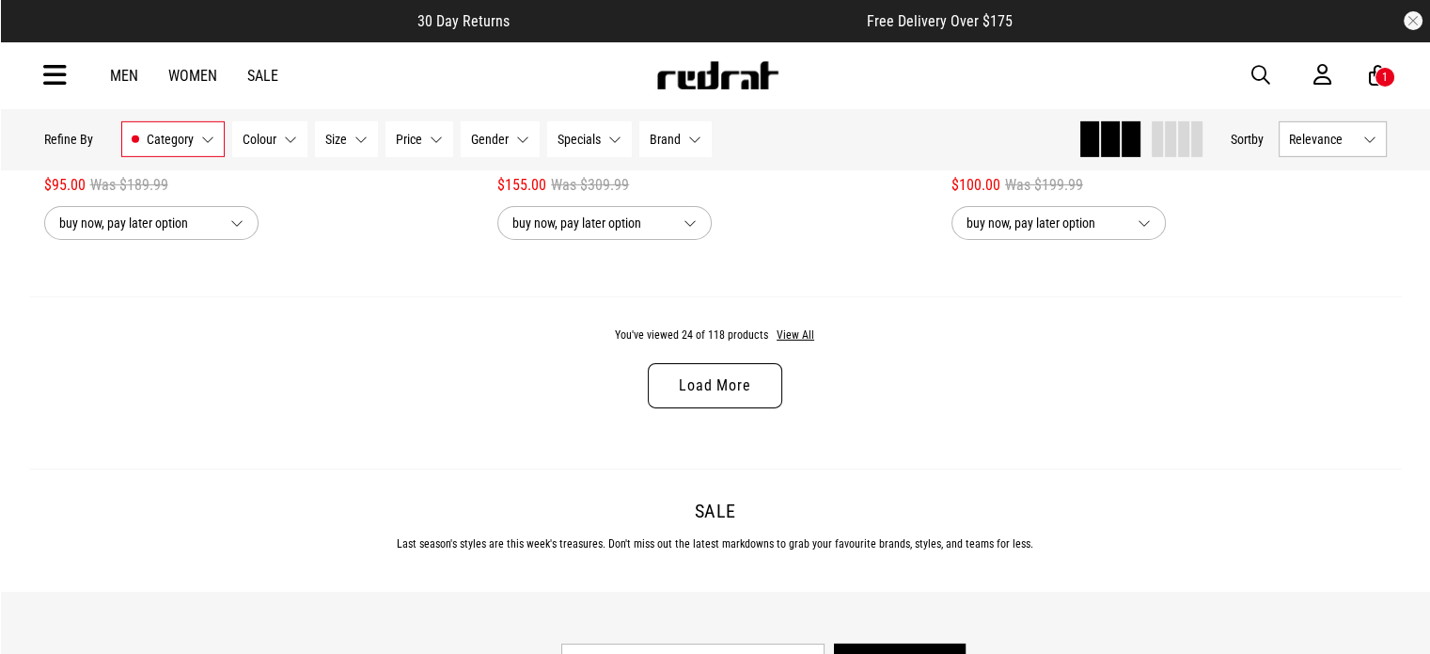
scroll to position [6076, 0]
click at [688, 396] on link "Load More" at bounding box center [715, 384] width 134 height 45
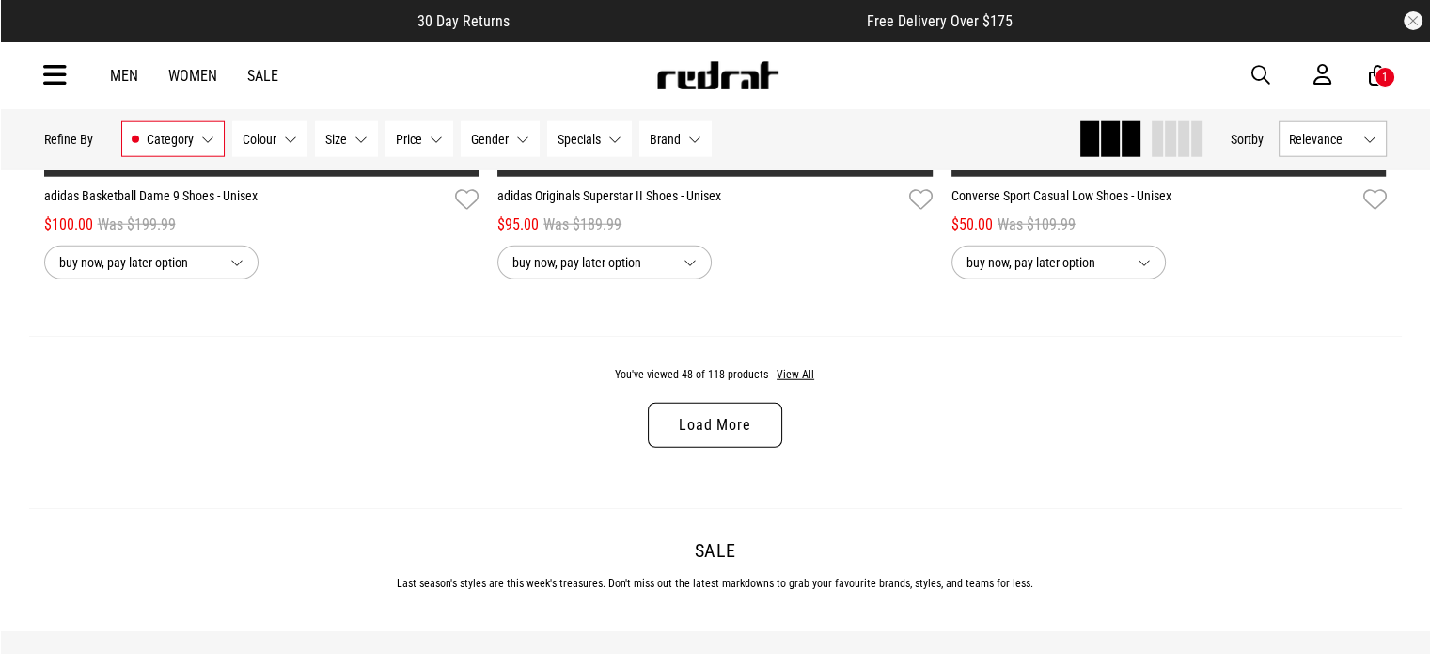
scroll to position [12008, 0]
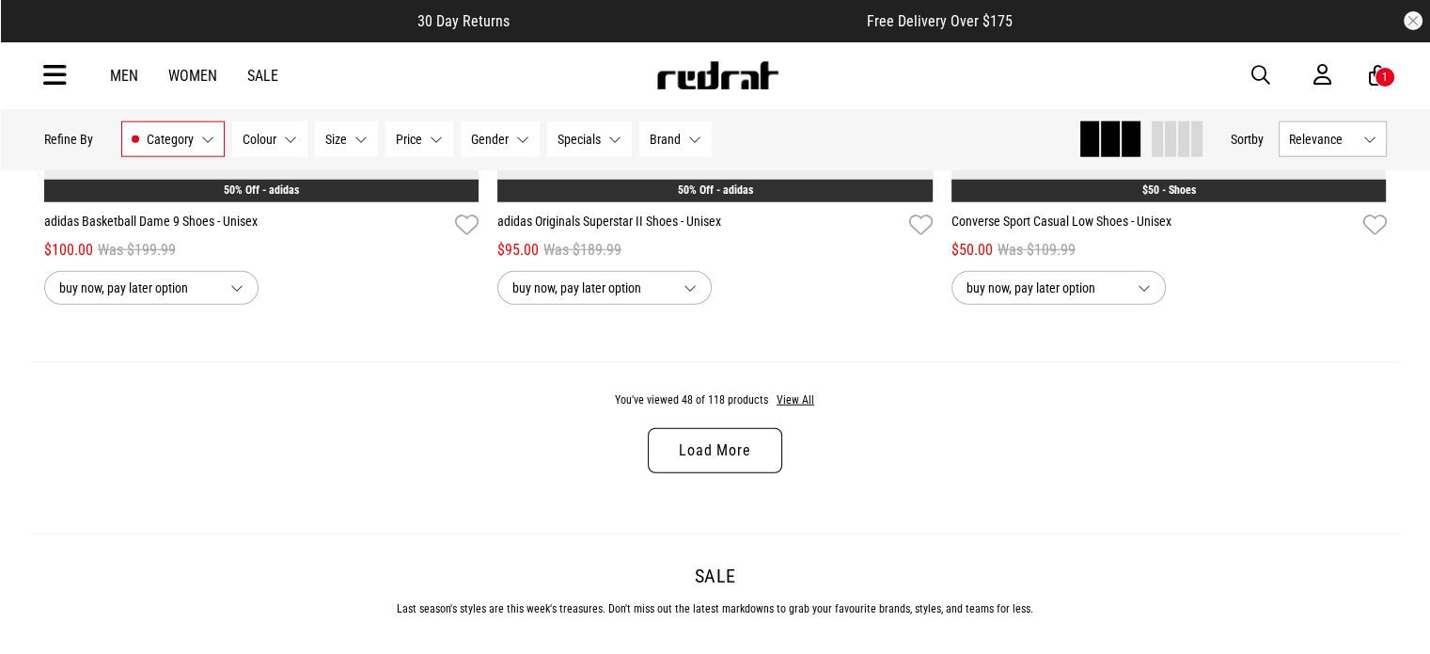
click at [671, 473] on link "Load More" at bounding box center [715, 450] width 134 height 45
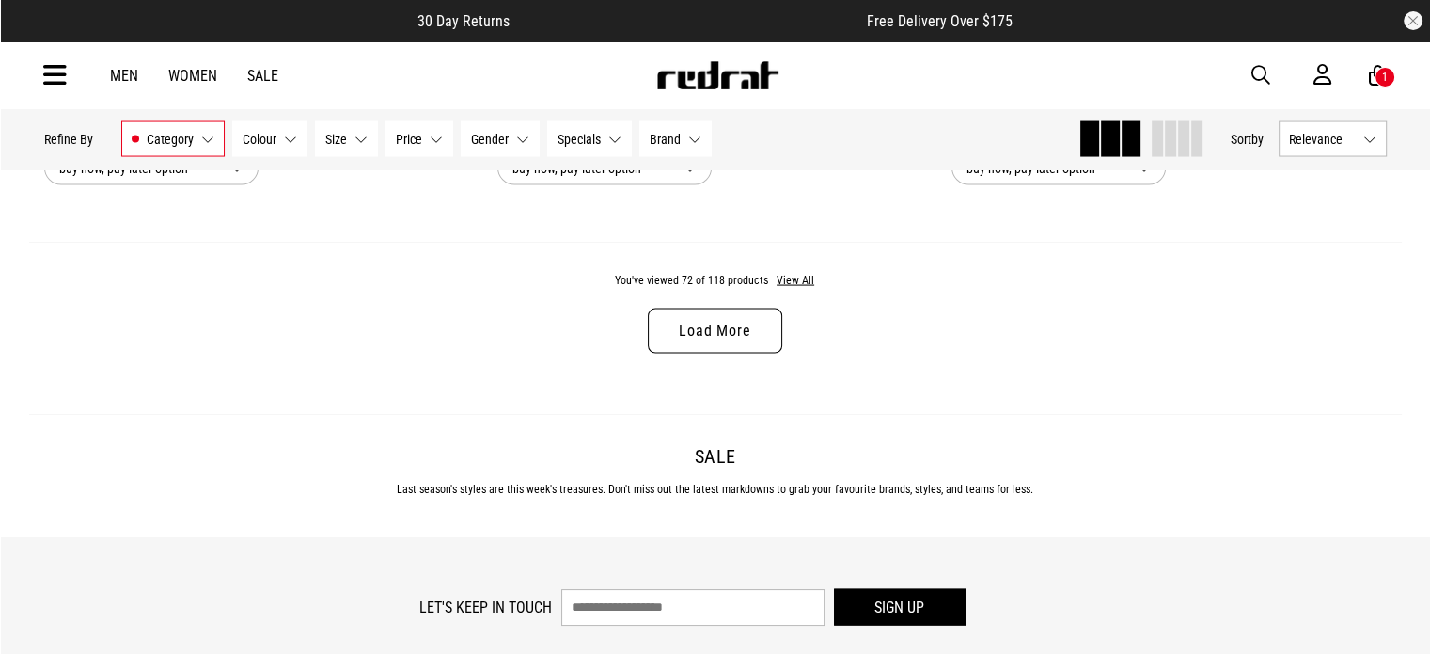
scroll to position [18128, 0]
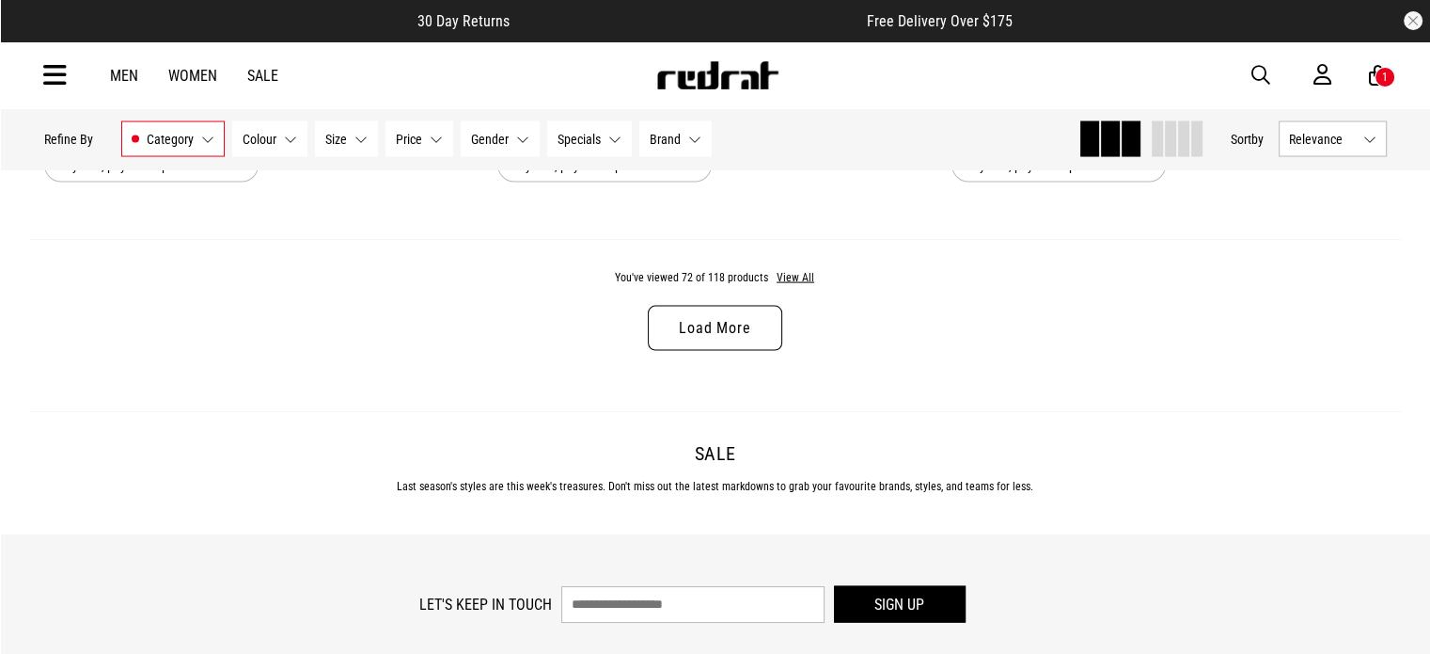
click at [772, 333] on link "Load More" at bounding box center [715, 328] width 134 height 45
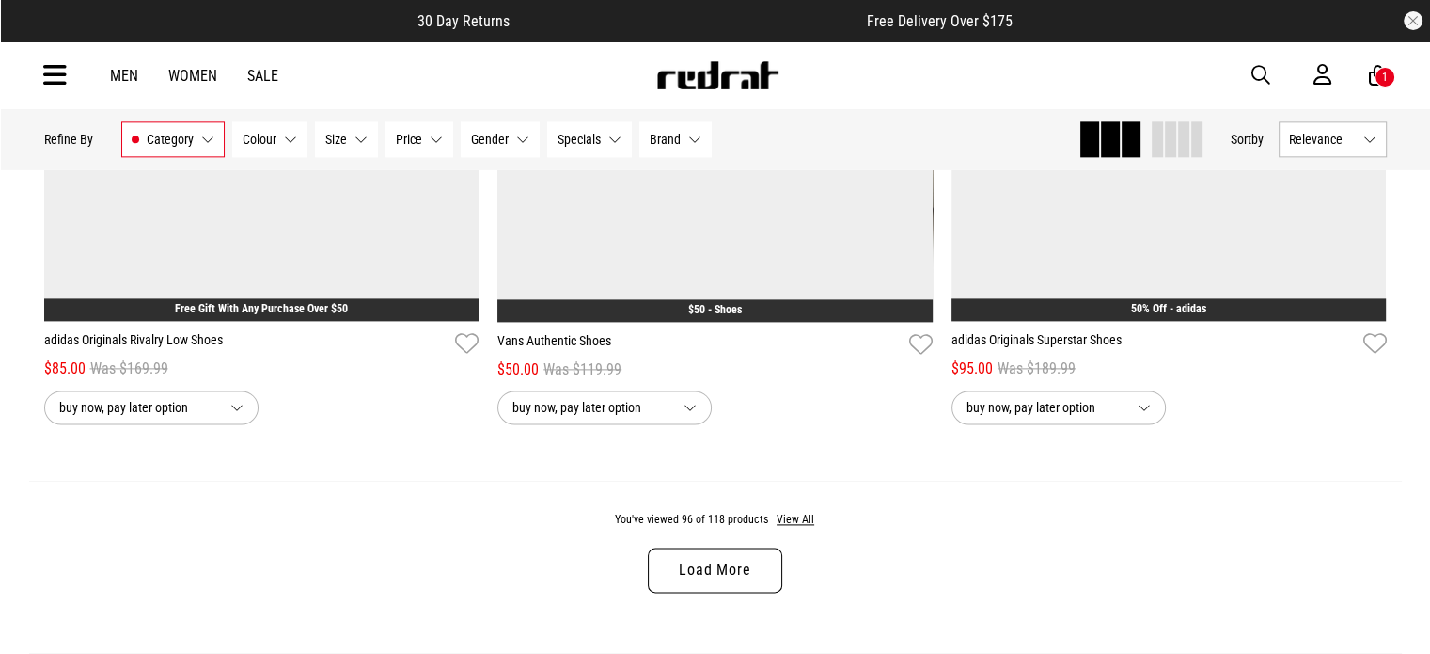
scroll to position [24046, 0]
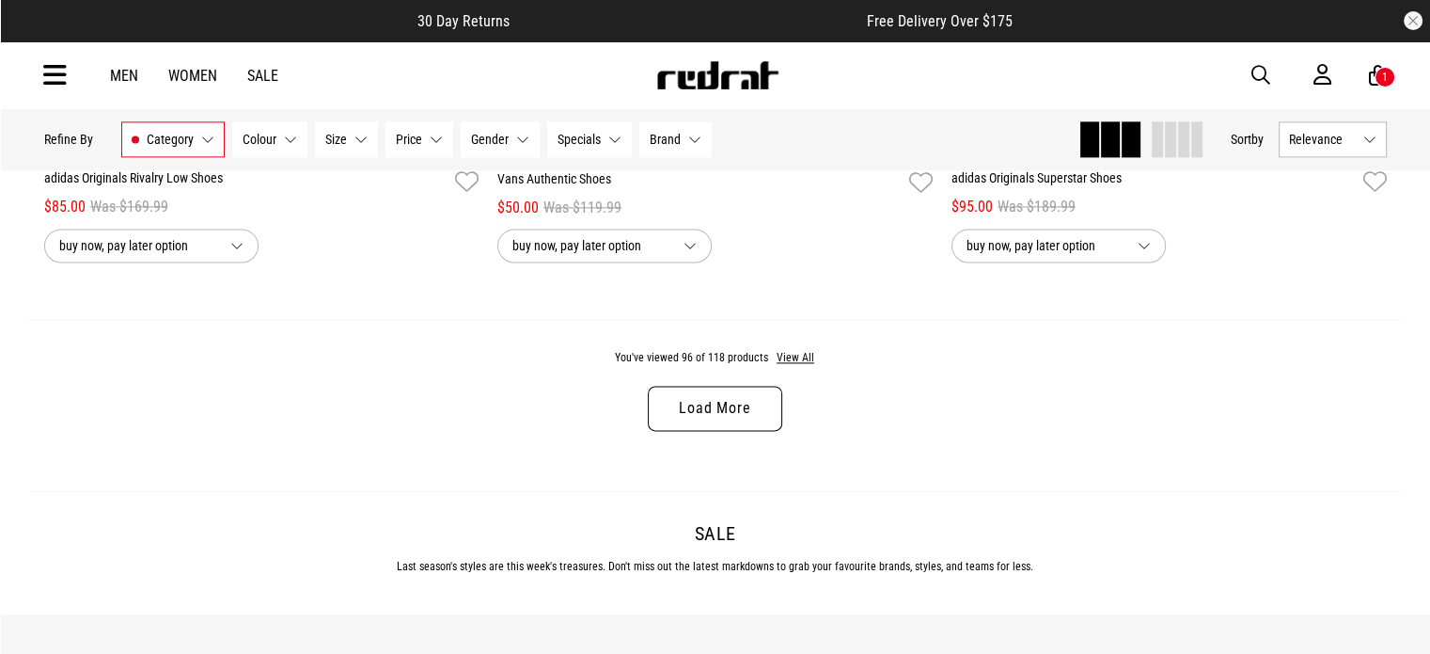
click at [697, 431] on link "Load More" at bounding box center [715, 408] width 134 height 45
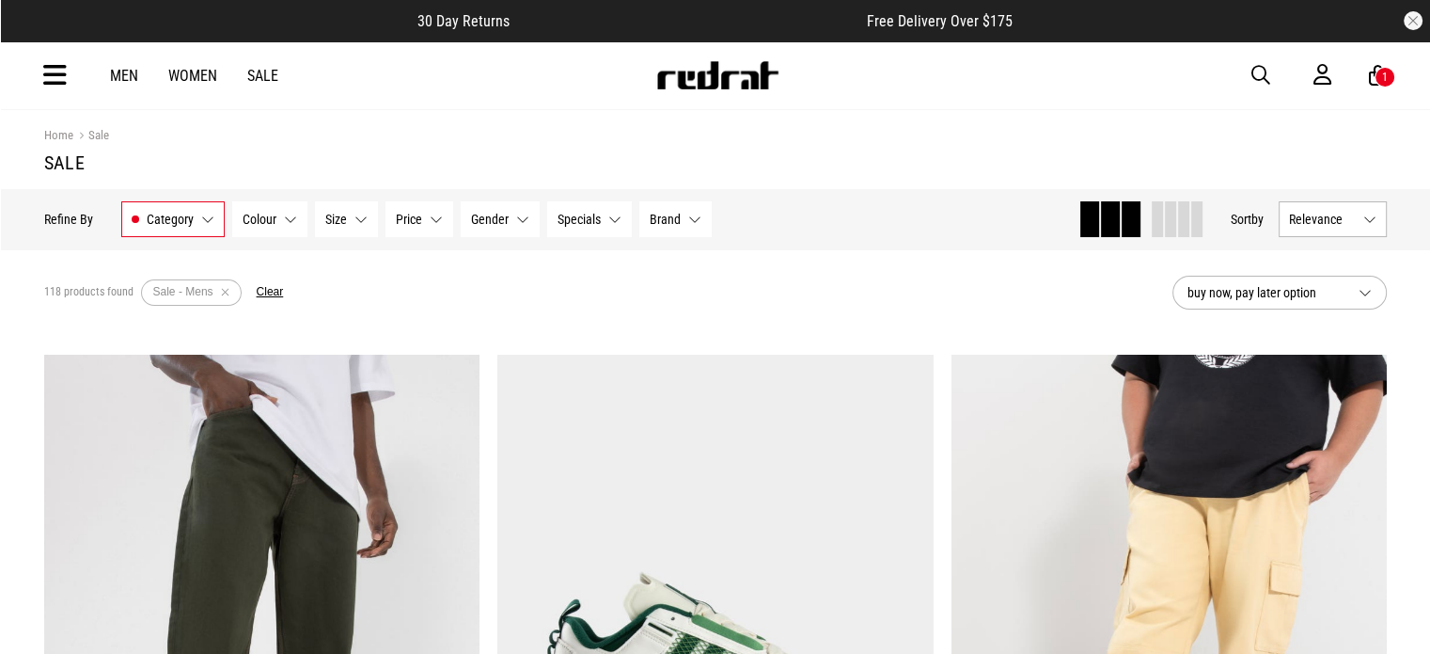
click at [132, 78] on link "Men" at bounding box center [124, 76] width 28 height 18
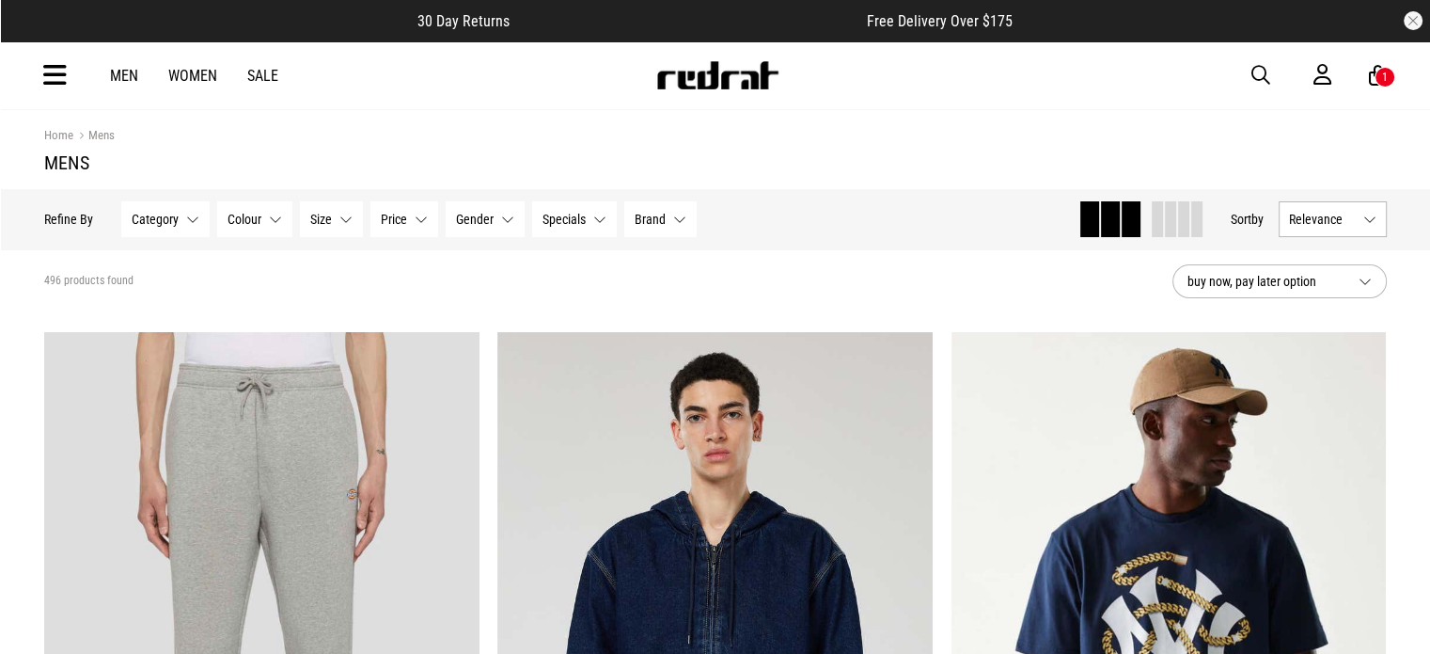
click at [40, 55] on div "Men Women Sale Sign in New Back Footwear Back Mens Back Womens Back Youth & Kid…" at bounding box center [715, 75] width 1373 height 68
click at [57, 72] on icon at bounding box center [55, 75] width 24 height 31
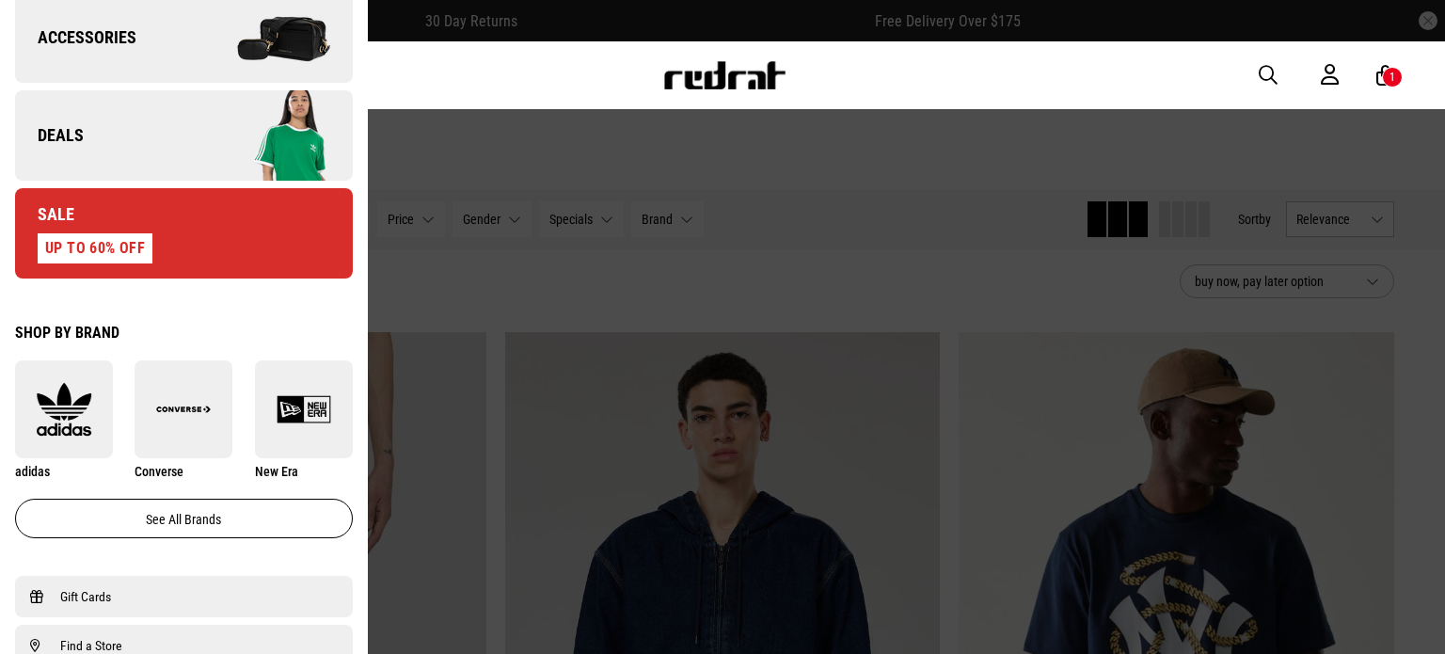
scroll to position [329, 0]
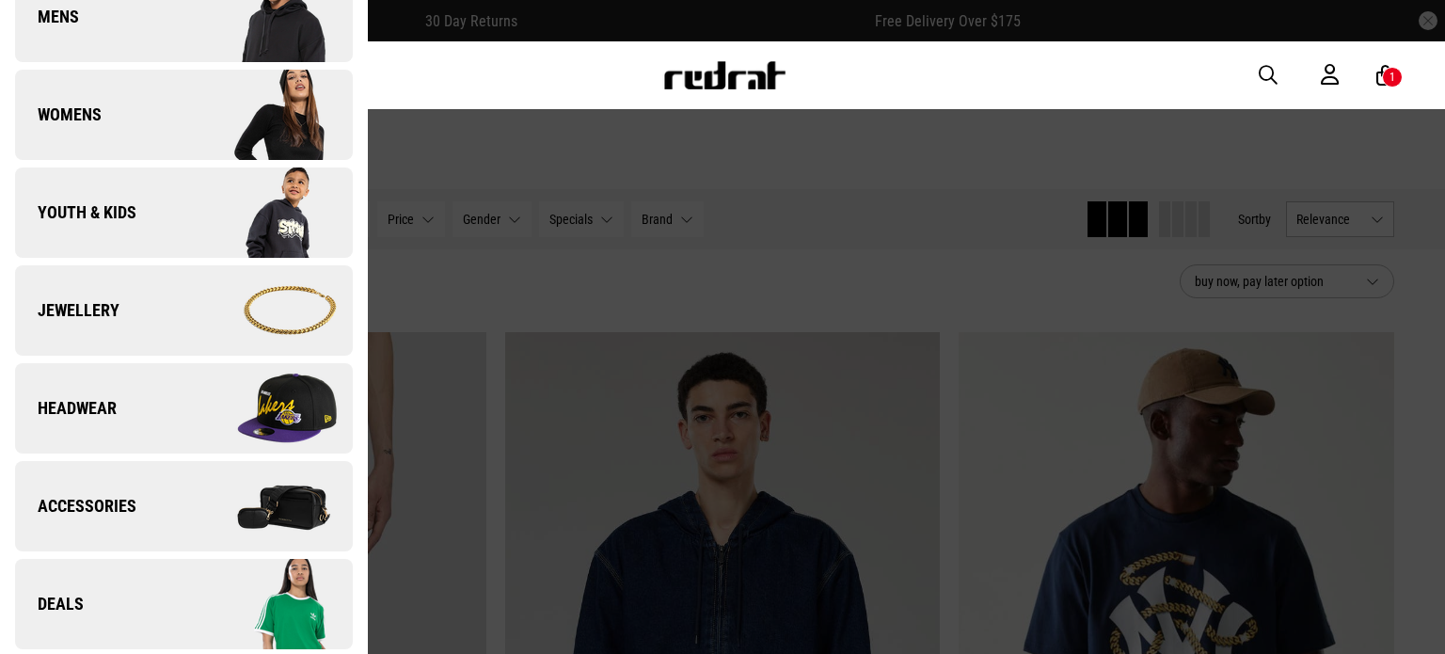
click at [162, 621] on link "Deals" at bounding box center [184, 604] width 338 height 90
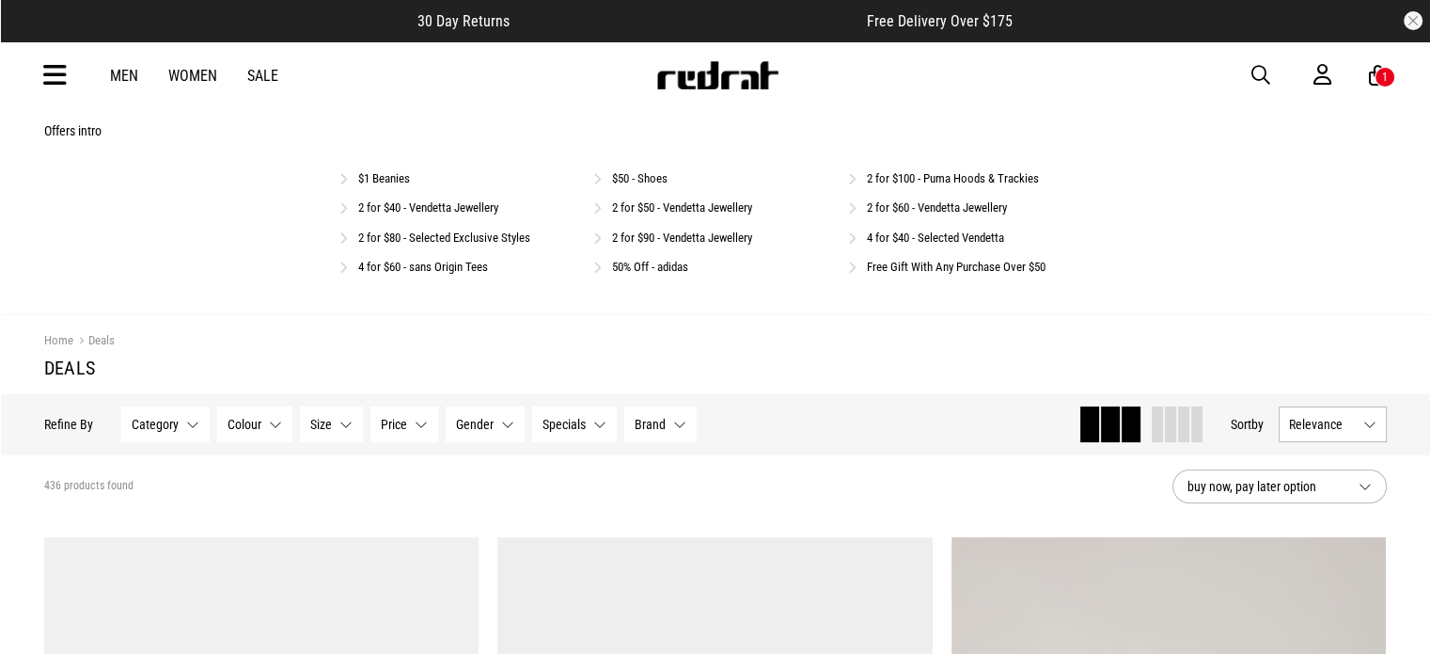
click at [645, 176] on link "$50 - Shoes" at bounding box center [639, 178] width 55 height 14
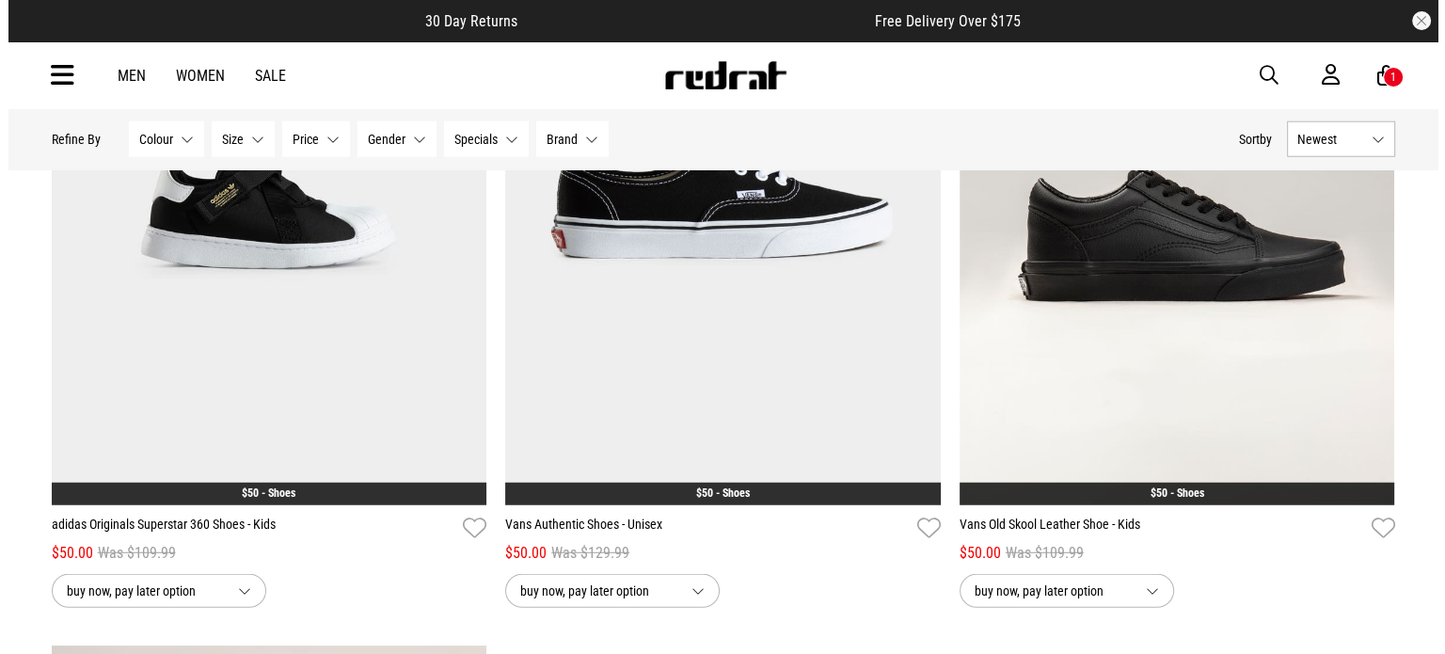
scroll to position [5447, 0]
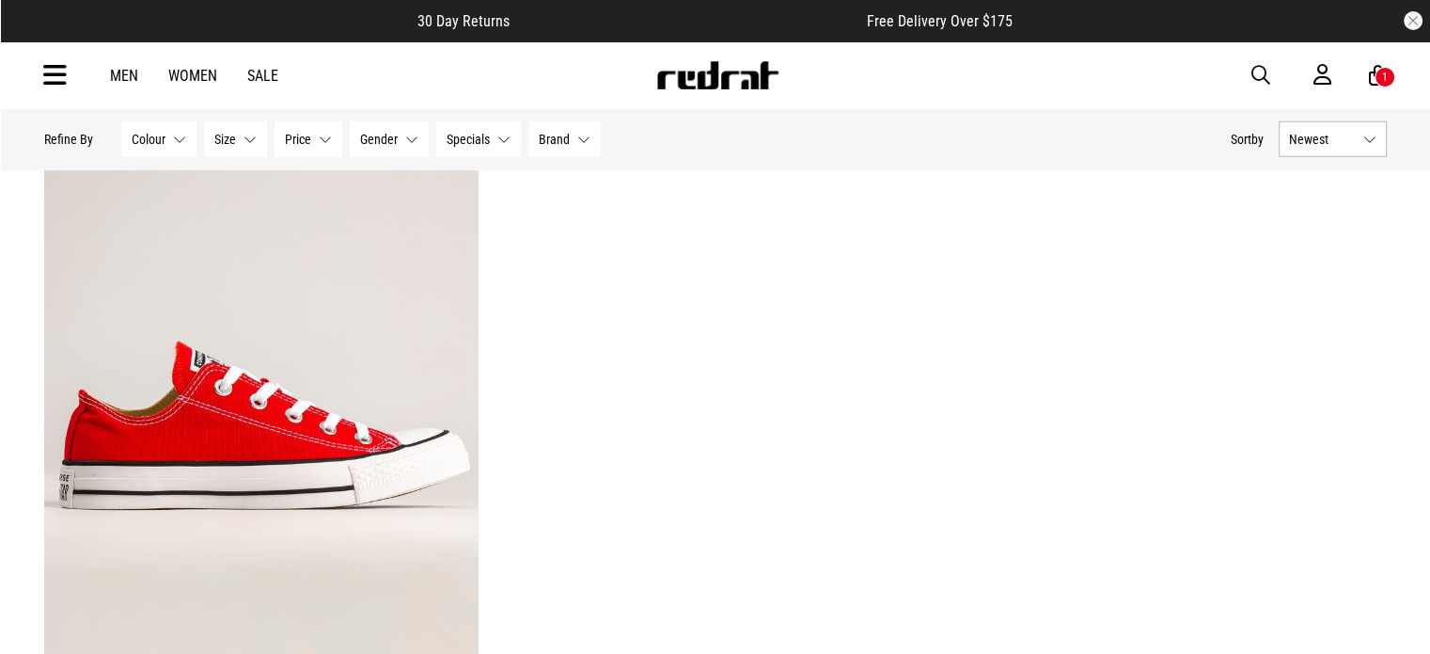
click at [1373, 68] on icon at bounding box center [1378, 76] width 18 height 24
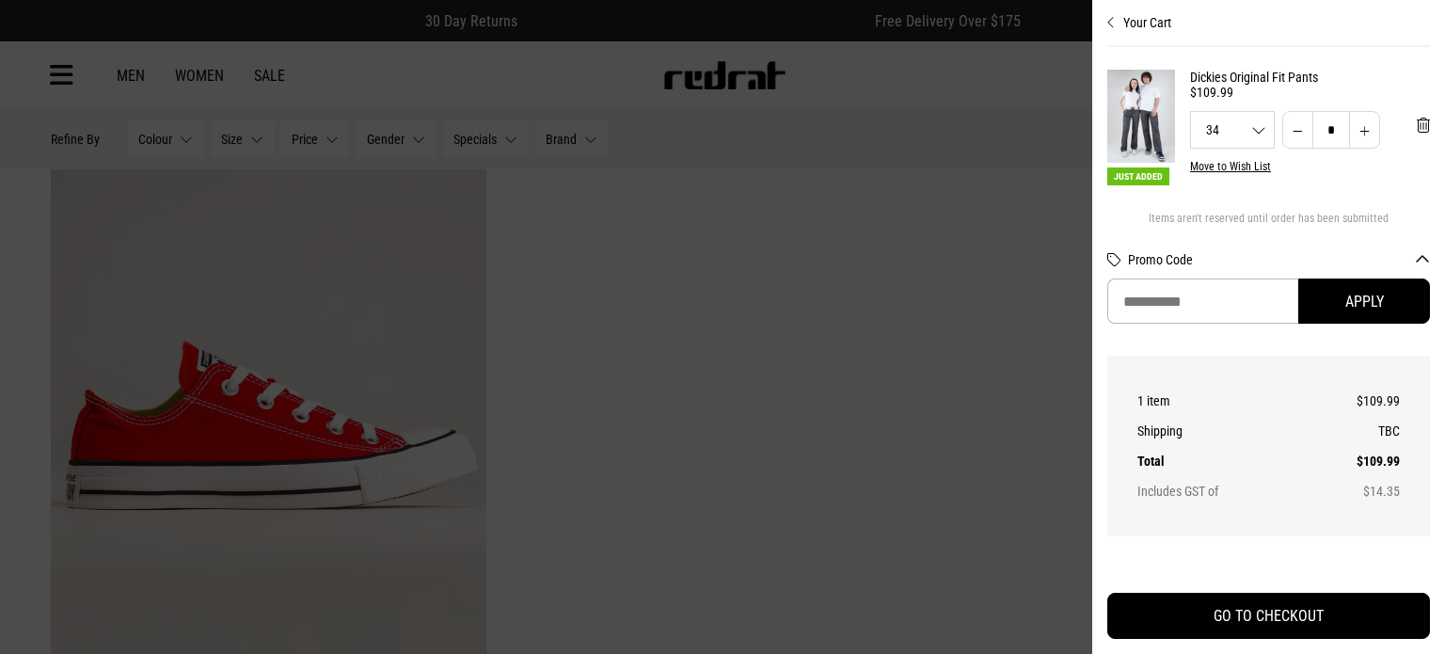
click at [1014, 257] on div at bounding box center [722, 327] width 1445 height 654
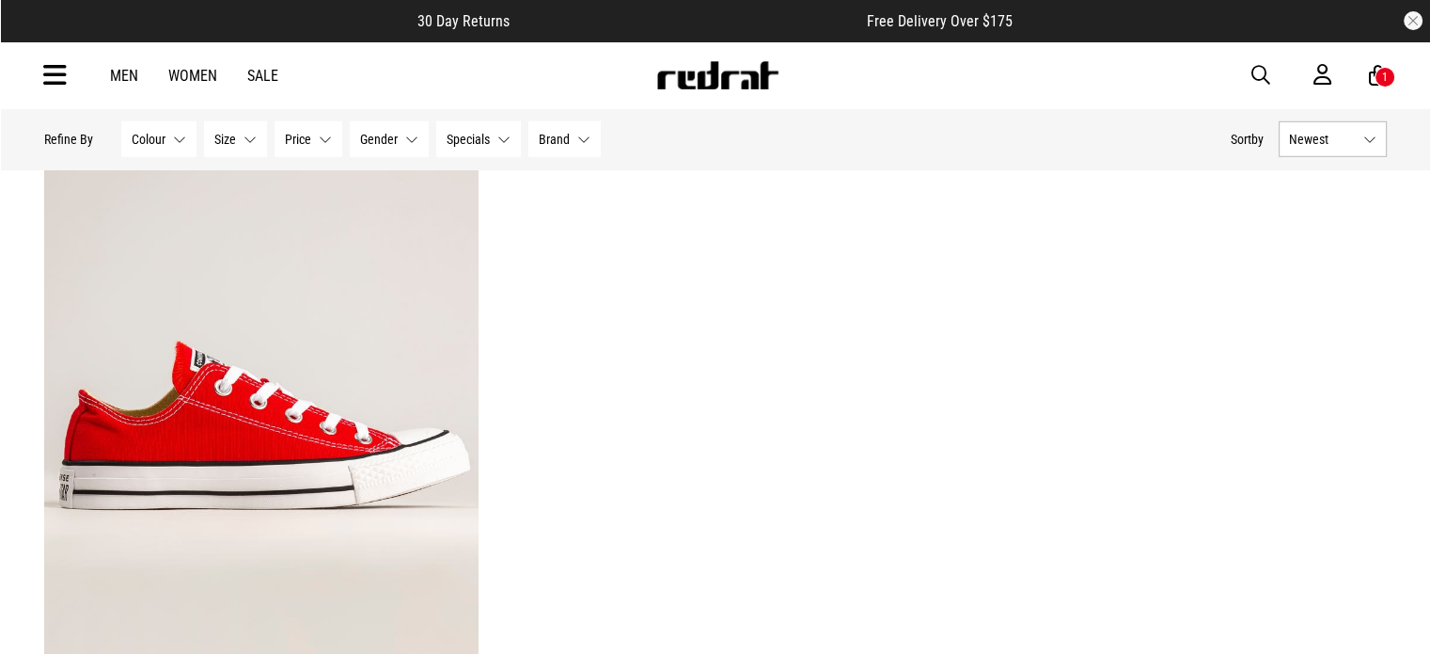
click at [66, 79] on div "Men Women Sale Sign in New Back Footwear Back Mens Back Womens Back Youth & Kid…" at bounding box center [715, 75] width 1373 height 68
click at [54, 82] on icon at bounding box center [55, 75] width 24 height 31
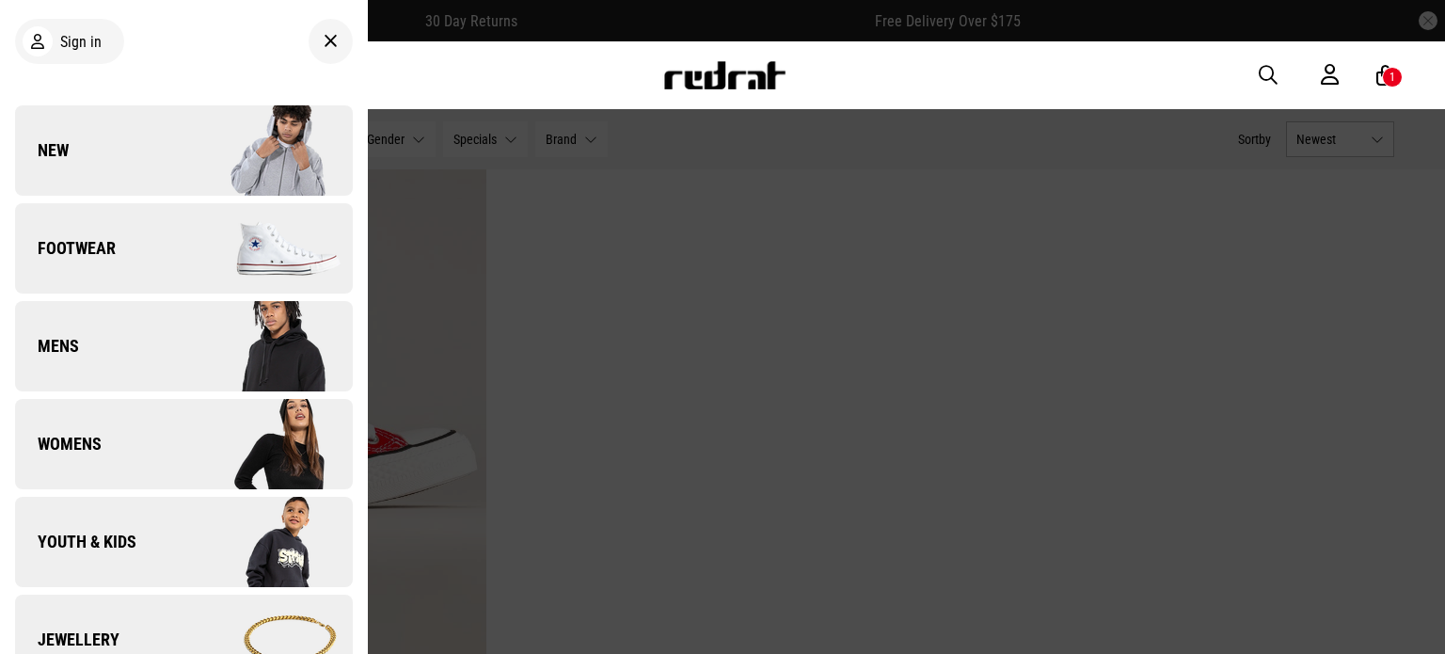
click at [144, 262] on link "Footwear" at bounding box center [184, 248] width 338 height 90
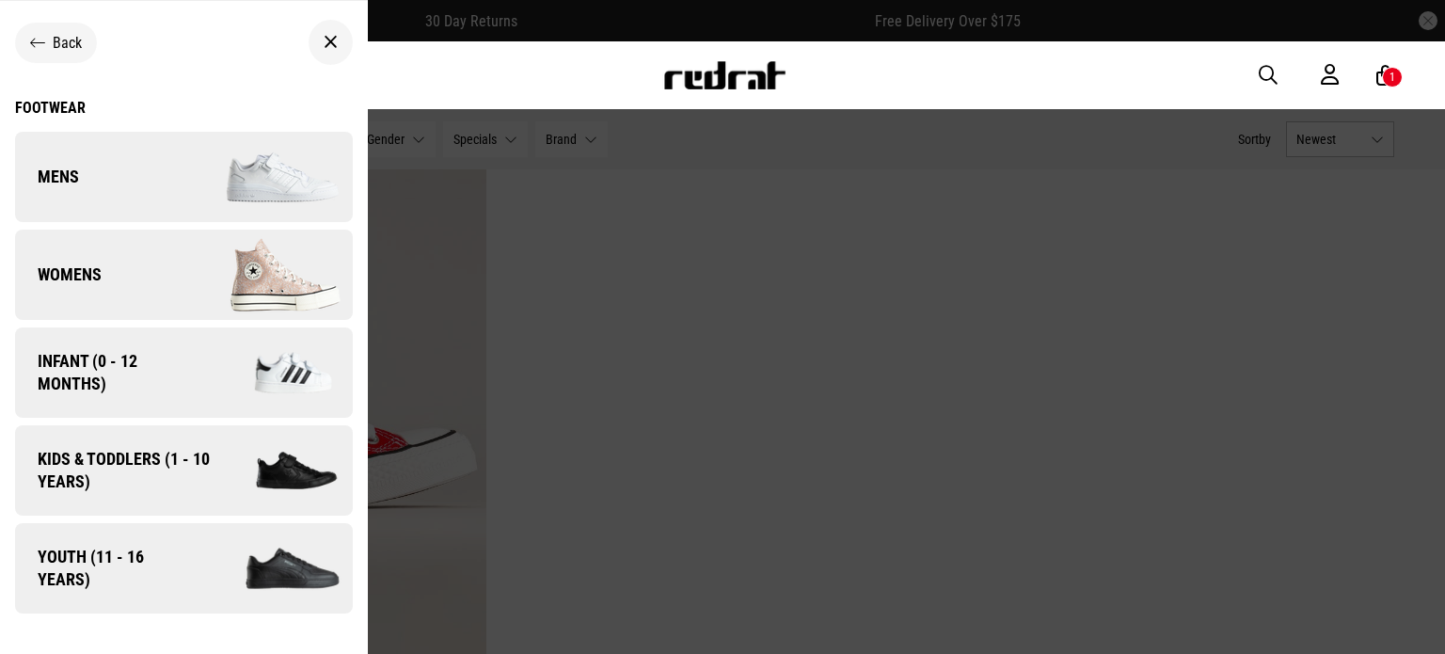
click at [292, 202] on img at bounding box center [267, 177] width 168 height 94
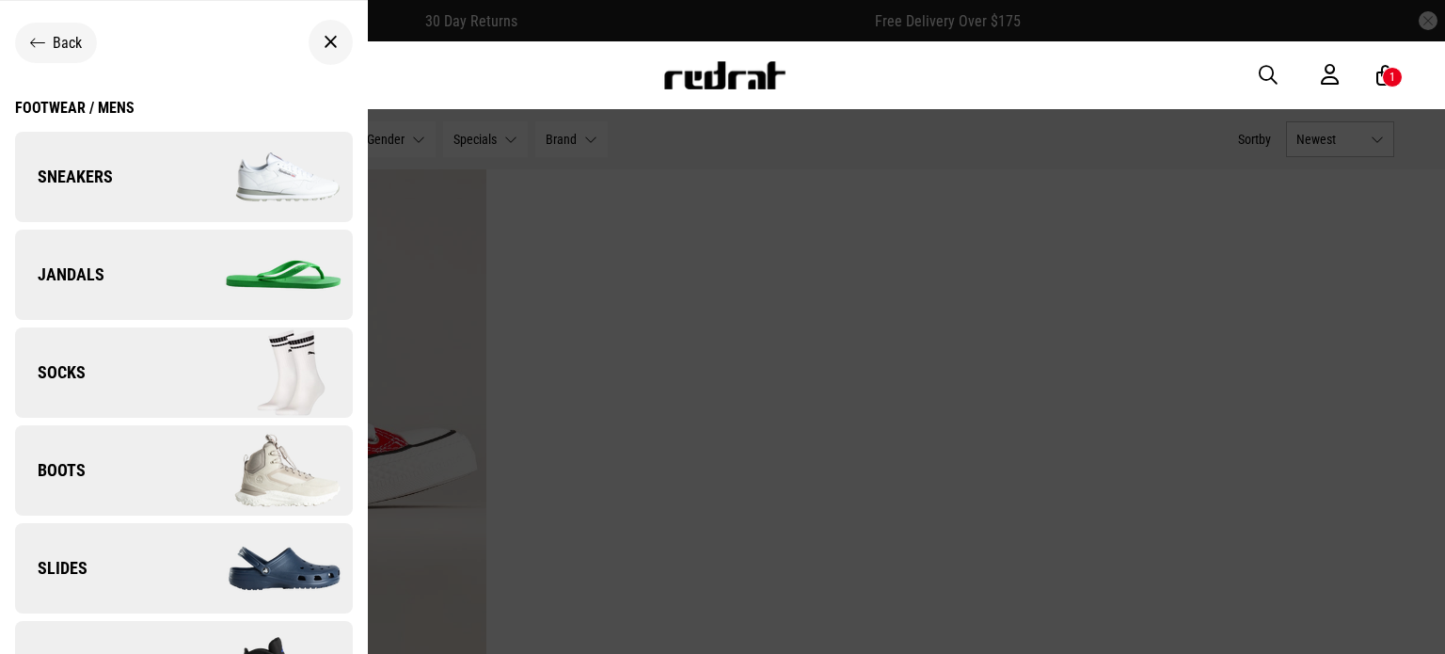
click at [224, 183] on img at bounding box center [267, 177] width 168 height 94
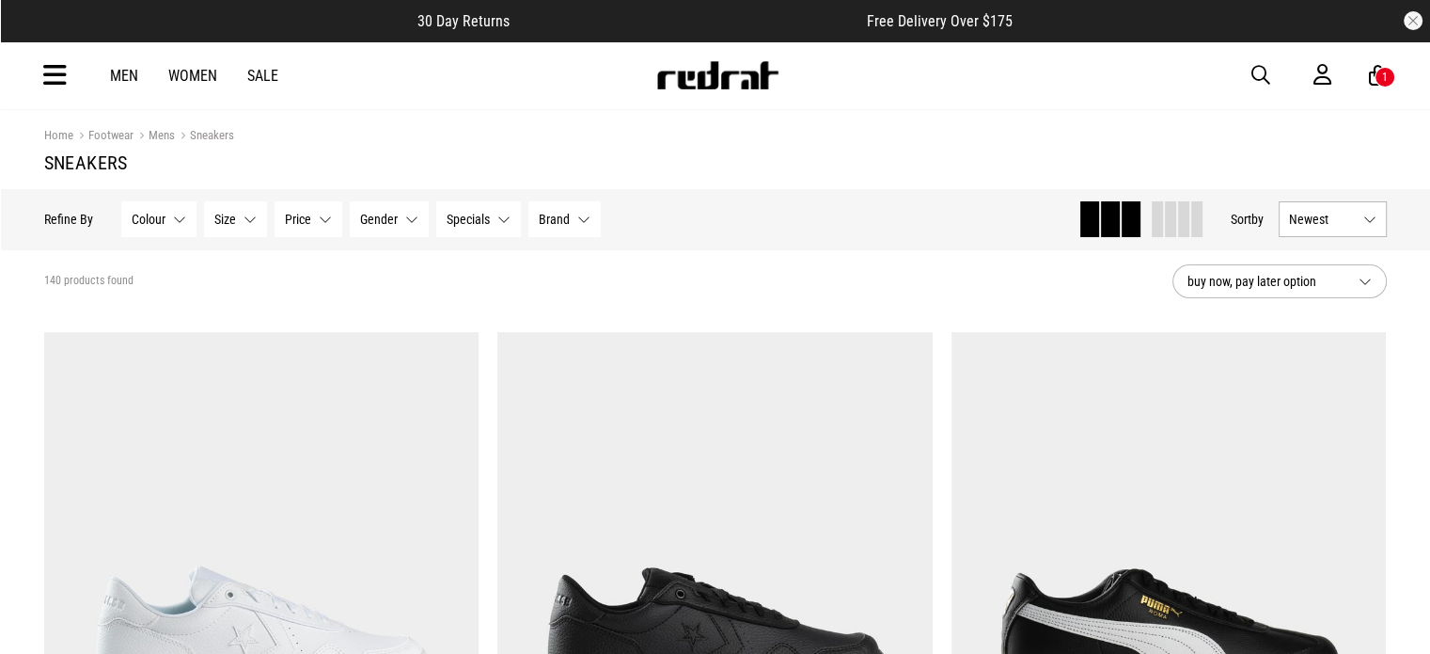
click at [542, 229] on button "Brand None selected" at bounding box center [565, 219] width 72 height 36
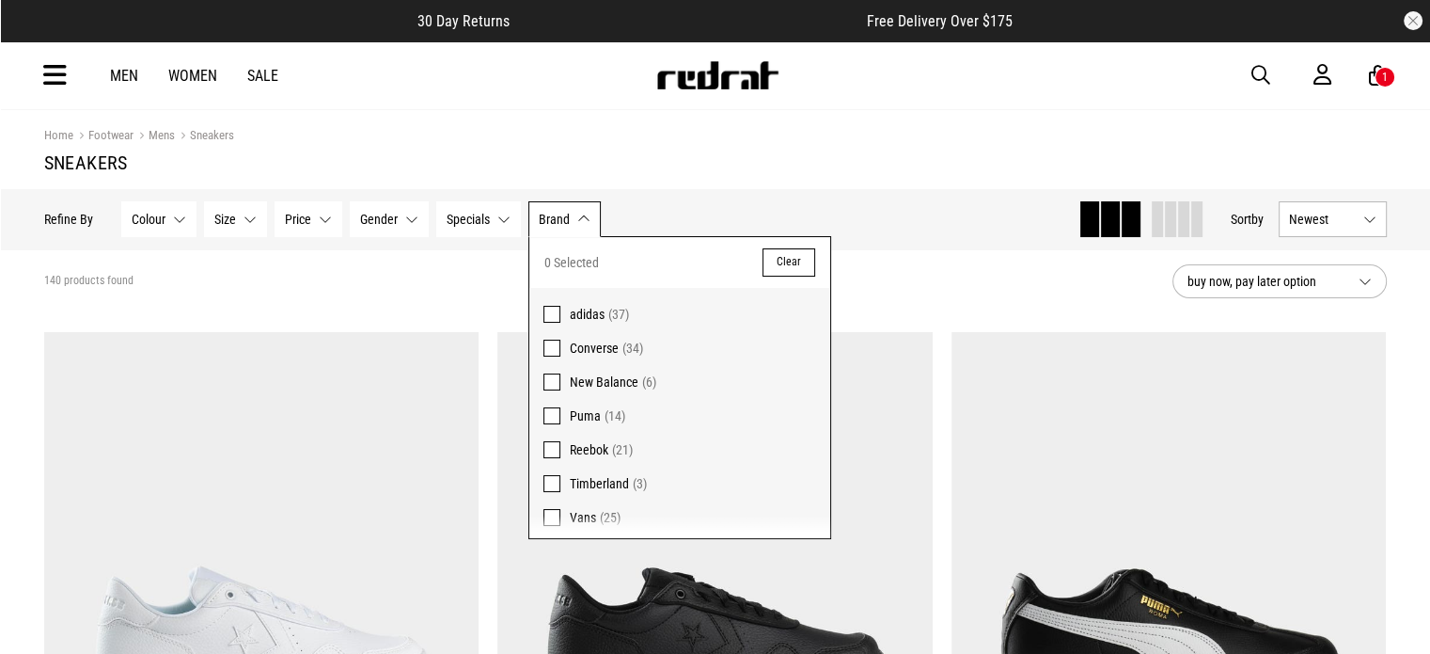
click at [577, 322] on span "adidas (37)" at bounding box center [693, 314] width 246 height 23
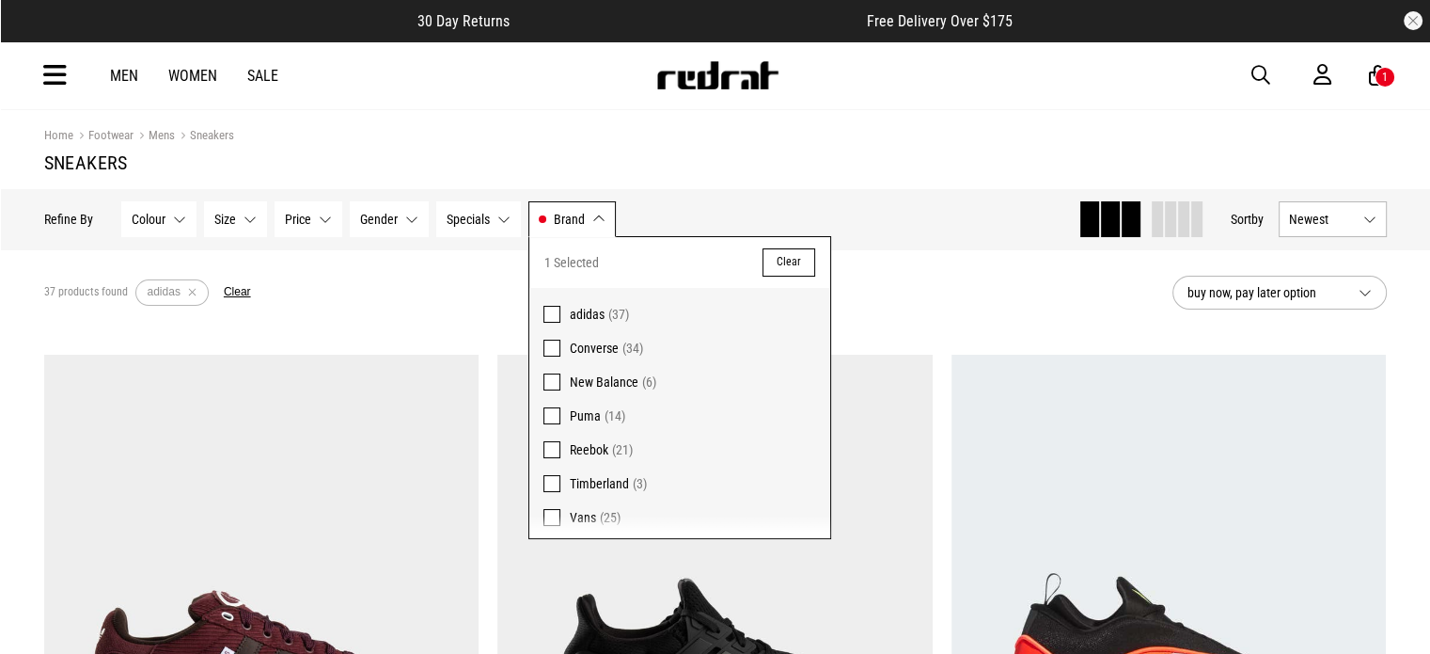
click at [899, 262] on section "37 products found Active Filters adidas Clear buy now, pay later option" at bounding box center [715, 292] width 1373 height 87
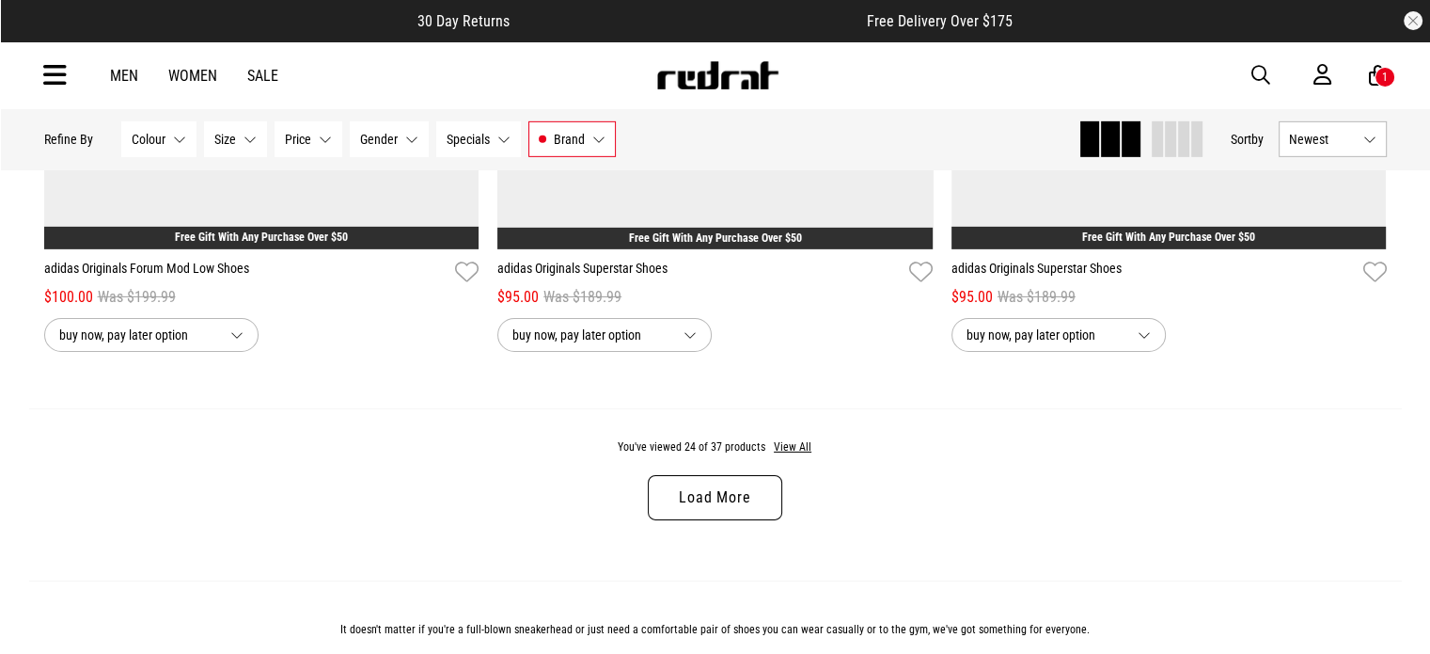
scroll to position [5955, 0]
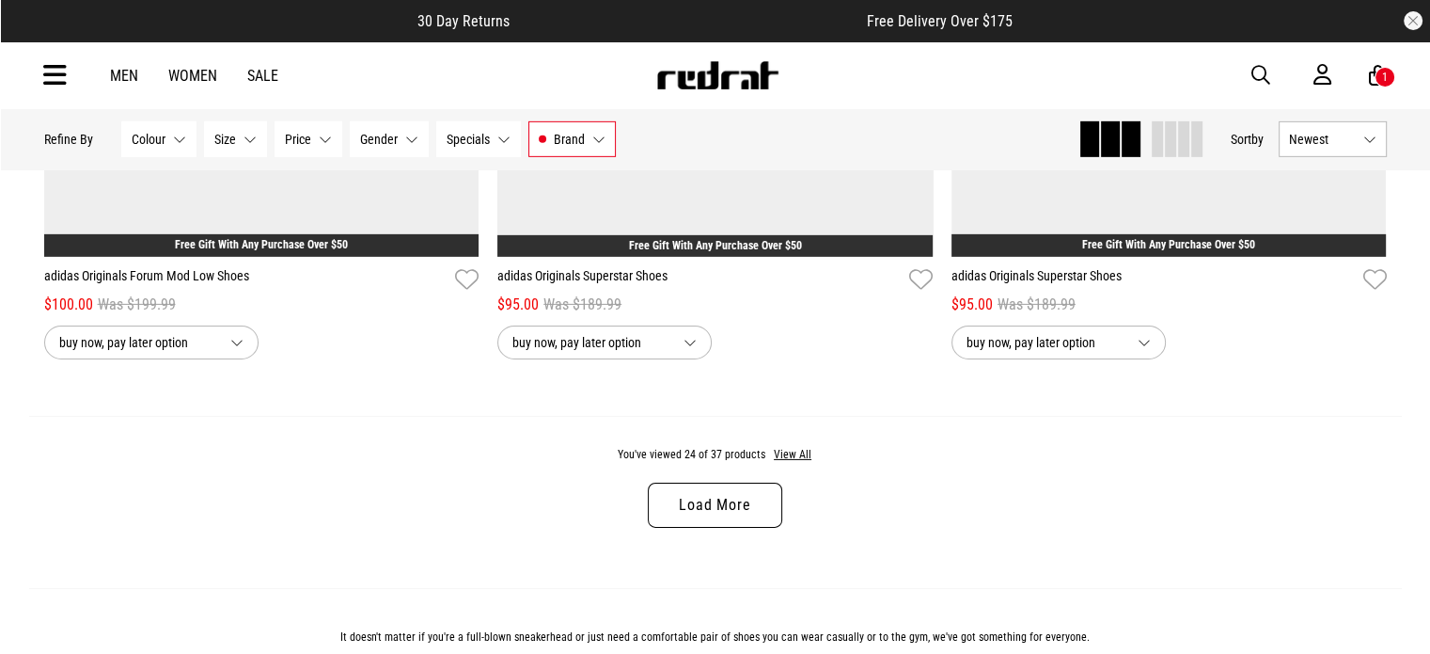
click at [682, 518] on link "Load More" at bounding box center [715, 504] width 134 height 45
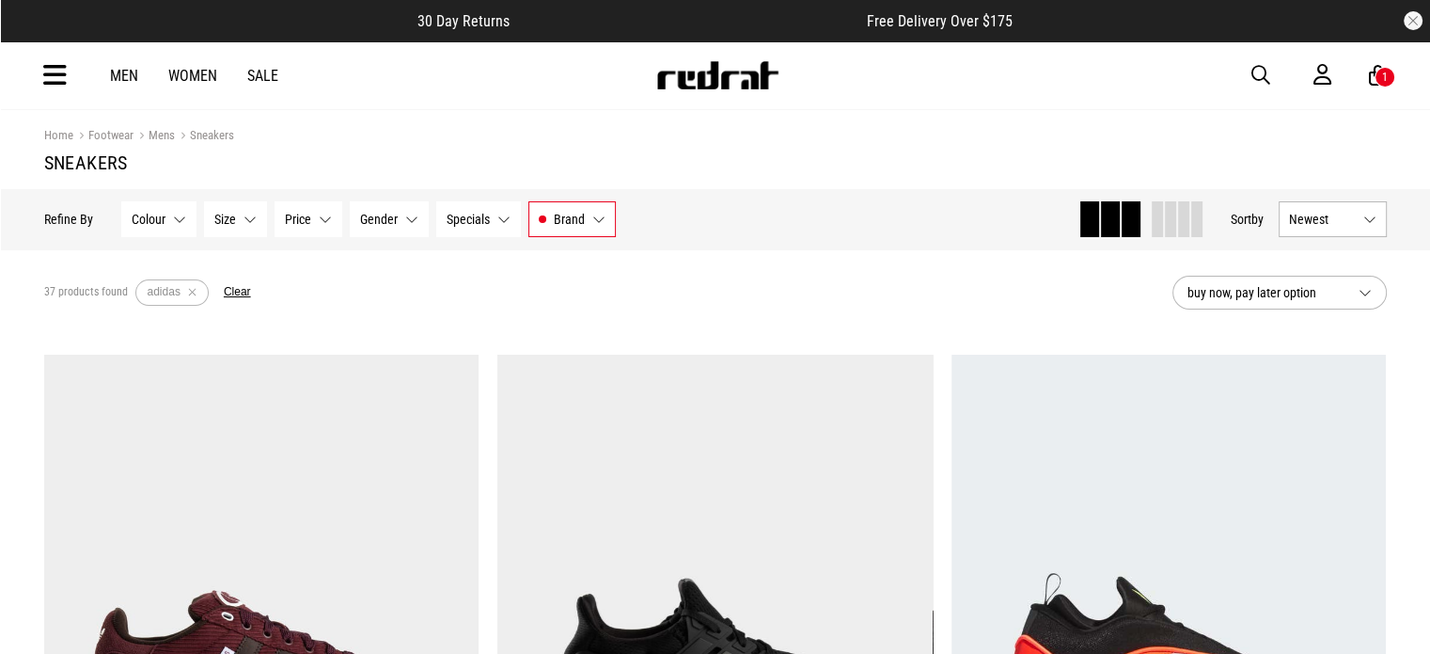
click at [1370, 85] on icon at bounding box center [1378, 76] width 18 height 24
